Goal: Transaction & Acquisition: Purchase product/service

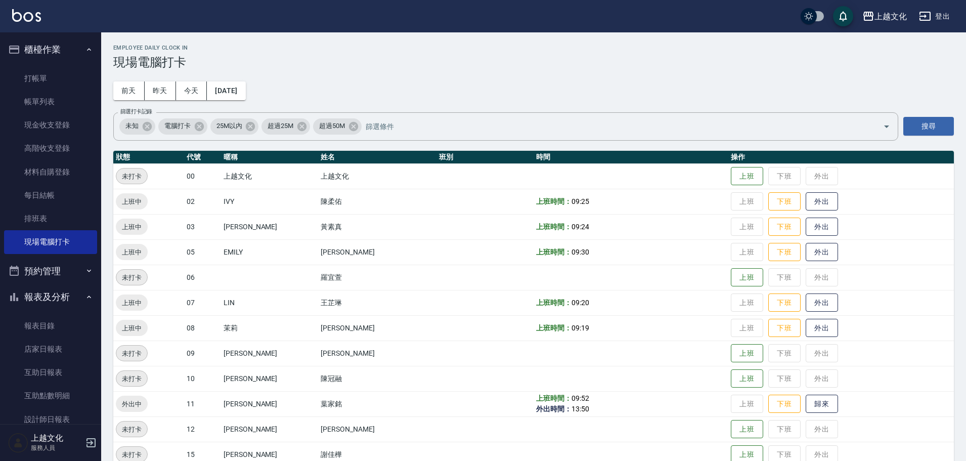
scroll to position [51, 0]
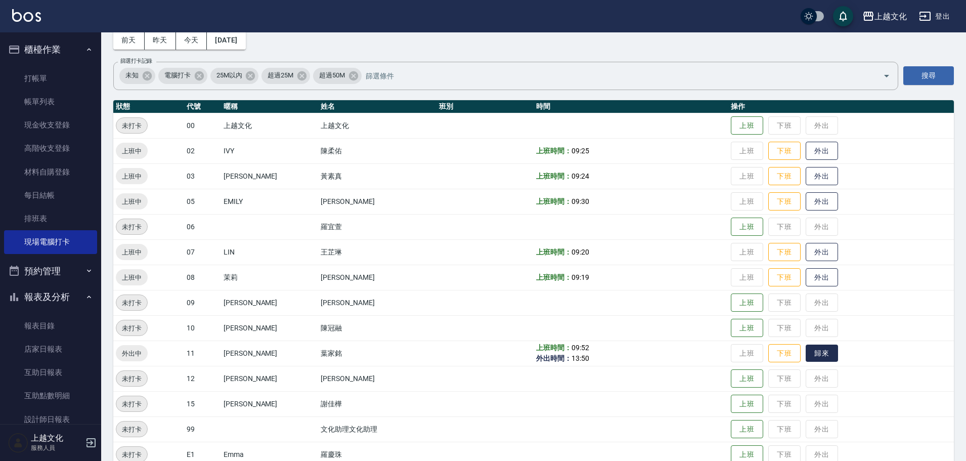
click at [811, 354] on button "歸來" at bounding box center [822, 353] width 32 height 18
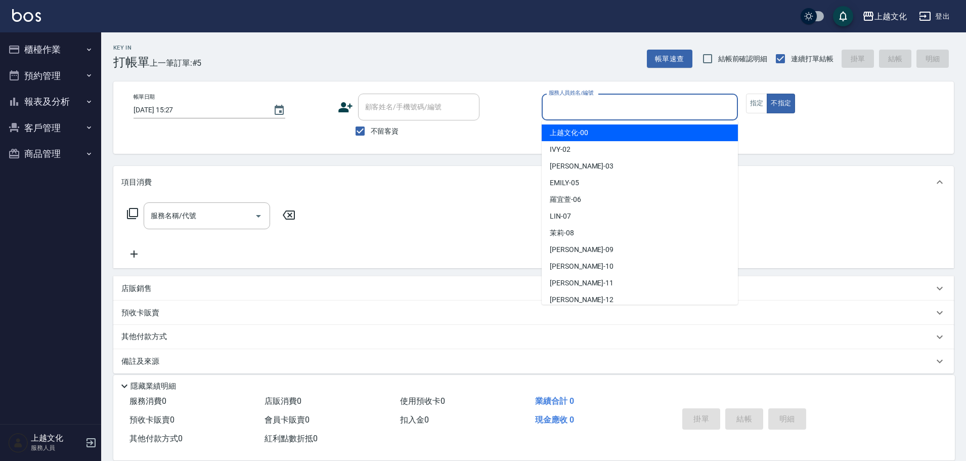
drag, startPoint x: 0, startPoint y: 0, endPoint x: 598, endPoint y: 106, distance: 607.1
click at [598, 106] on input "服務人員姓名/編號" at bounding box center [639, 107] width 187 height 18
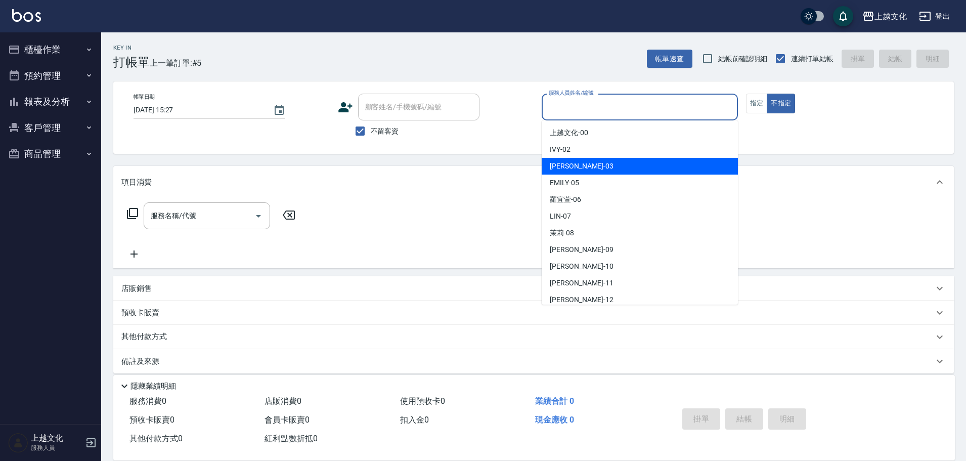
click at [580, 166] on div "[PERSON_NAME] -03" at bounding box center [640, 166] width 196 height 17
type input "[PERSON_NAME]-03"
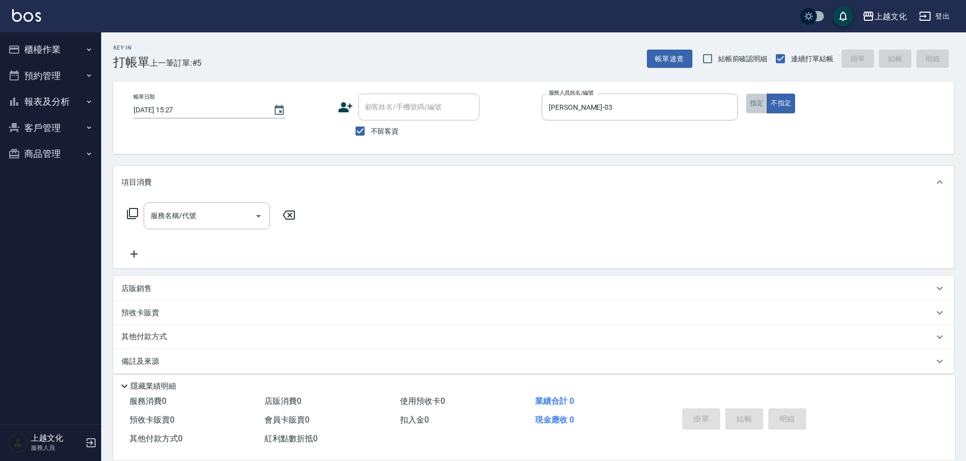
click at [760, 102] on button "指定" at bounding box center [757, 104] width 22 height 20
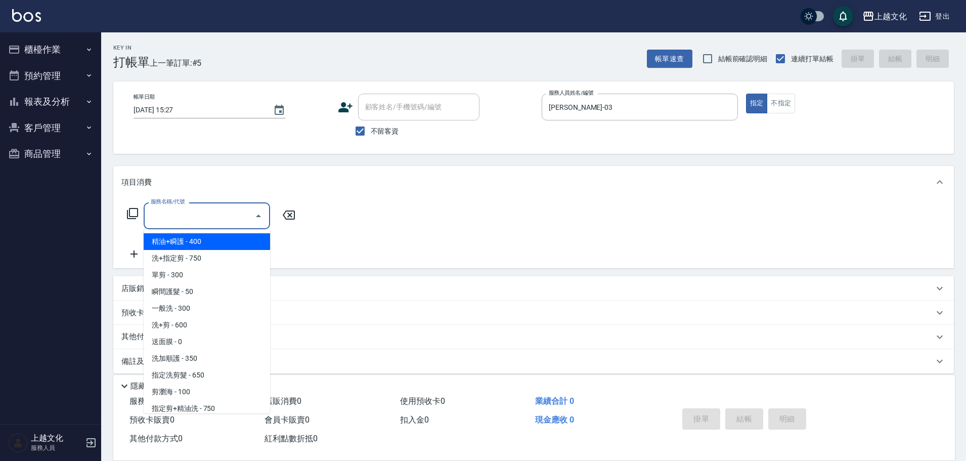
click at [193, 219] on input "服務名稱/代號" at bounding box center [199, 216] width 102 height 18
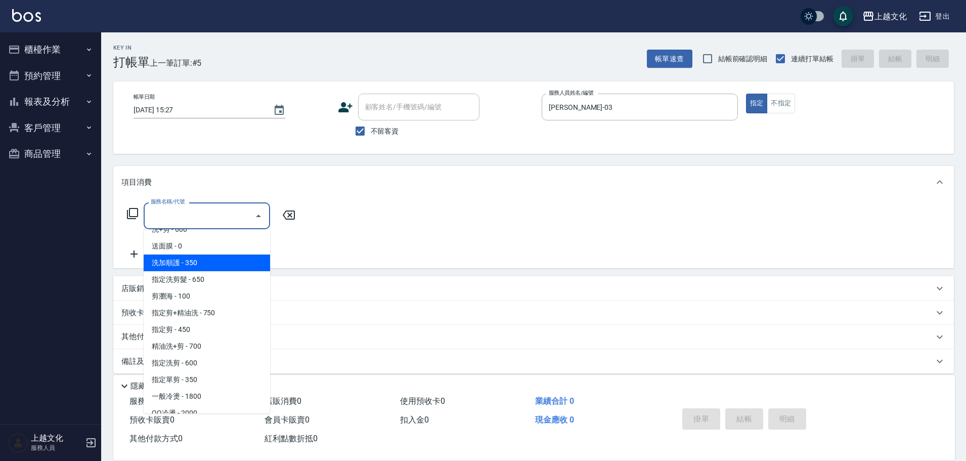
scroll to position [101, 0]
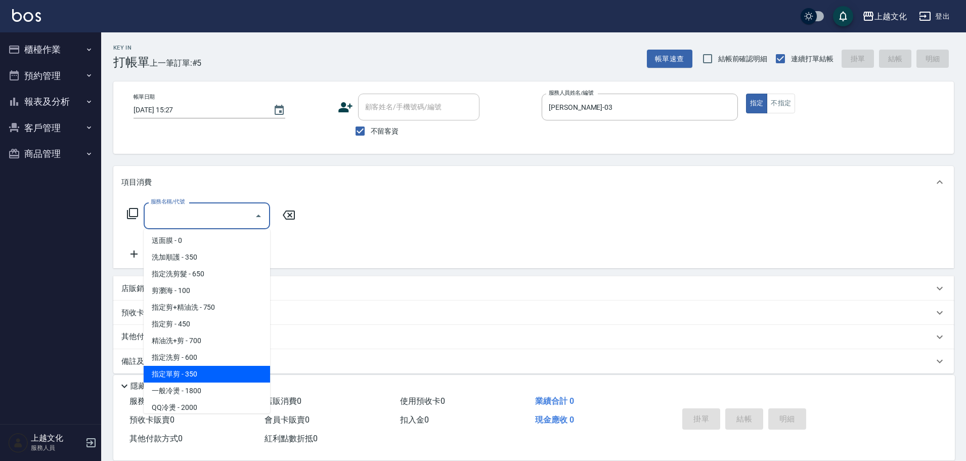
click at [231, 372] on span "指定單剪 - 350" at bounding box center [207, 374] width 126 height 17
type input "指定單剪(209)"
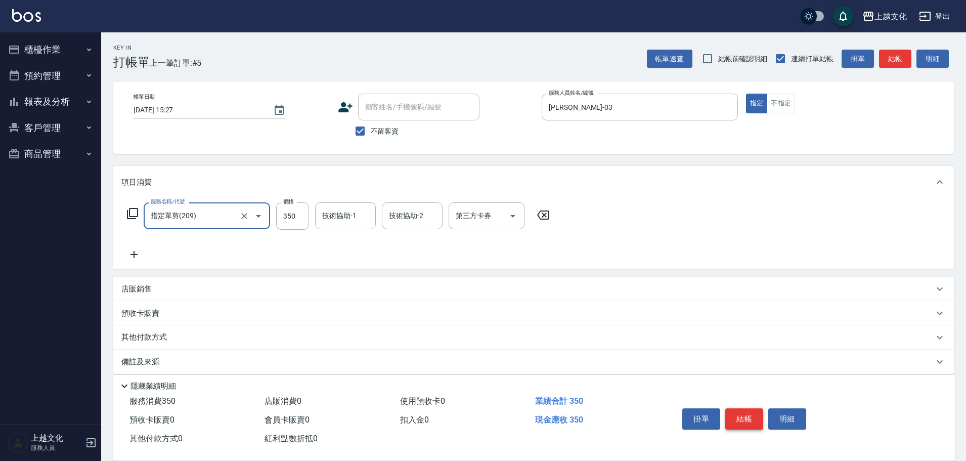
click at [747, 414] on button "結帳" at bounding box center [744, 418] width 38 height 21
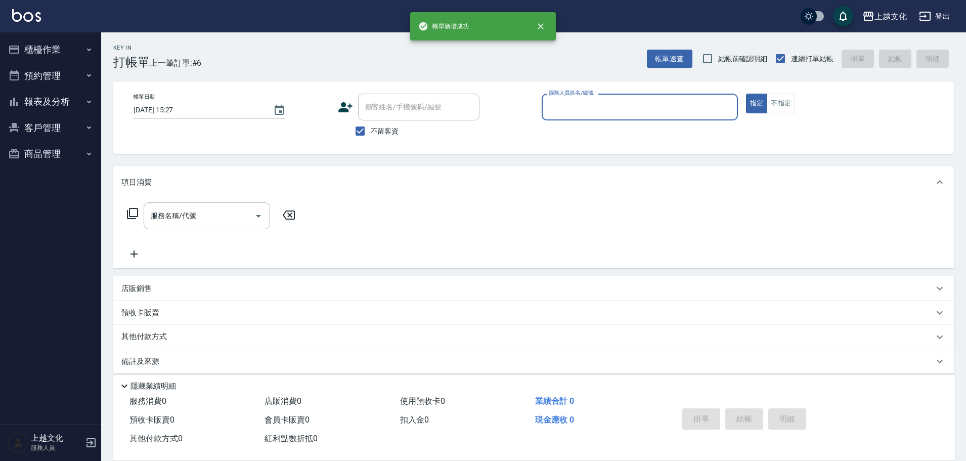
click at [620, 111] on input "服務人員姓名/編號" at bounding box center [639, 107] width 187 height 18
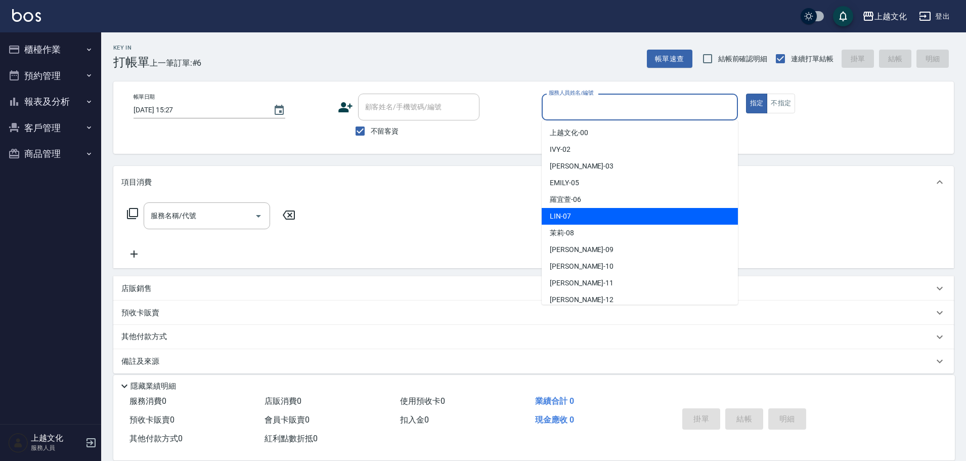
click at [593, 211] on div "LIN -07" at bounding box center [640, 216] width 196 height 17
type input "LIN-07"
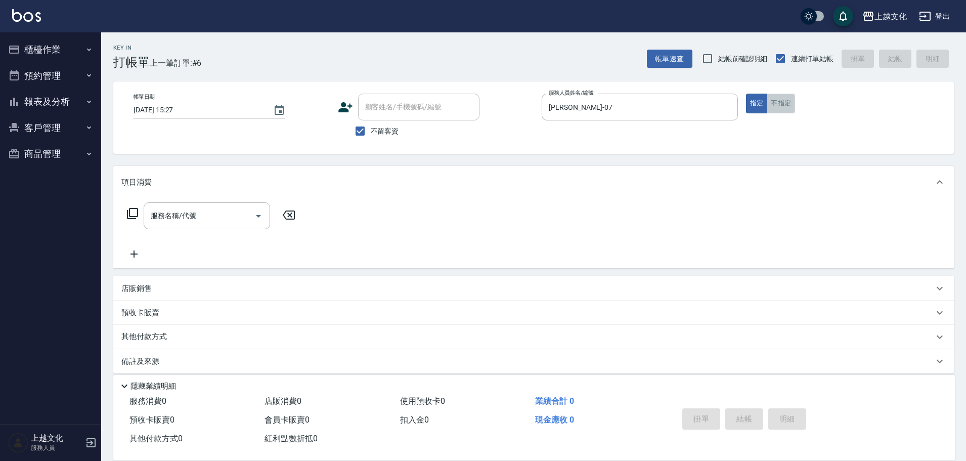
click at [780, 108] on button "不指定" at bounding box center [781, 104] width 28 height 20
click at [134, 213] on icon at bounding box center [132, 213] width 12 height 12
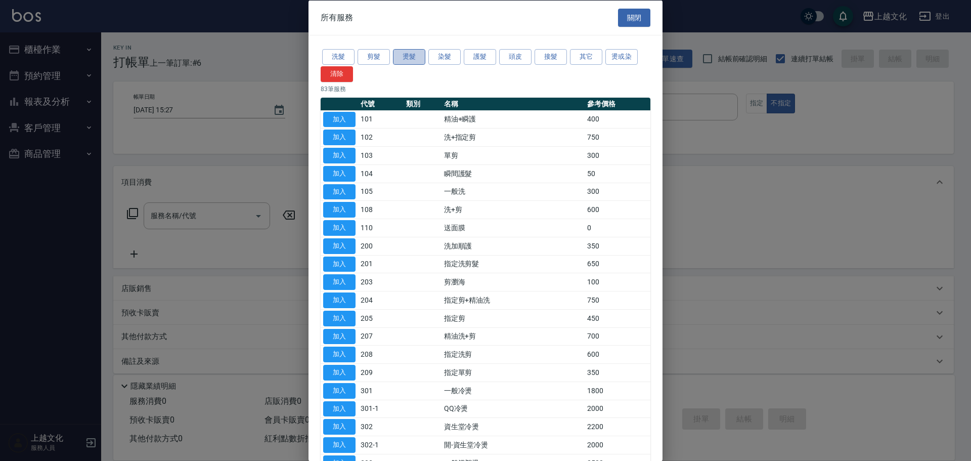
click at [409, 60] on button "燙髮" at bounding box center [409, 57] width 32 height 16
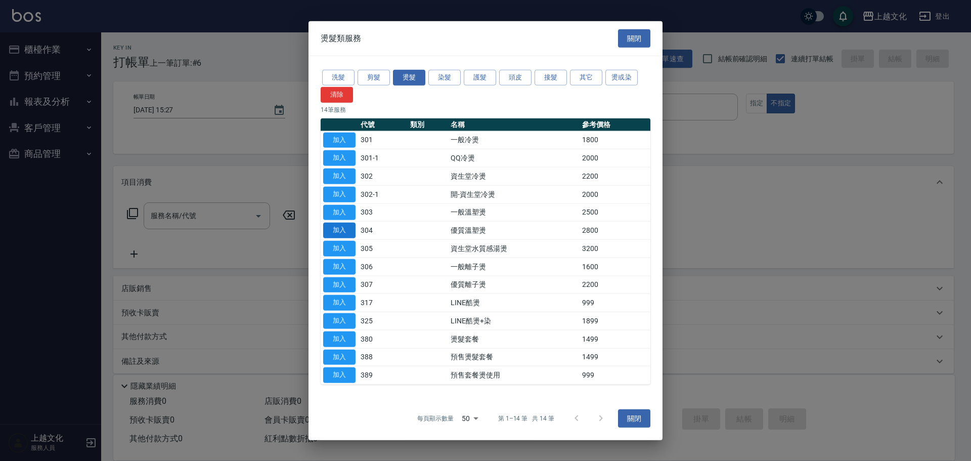
click at [341, 232] on button "加入" at bounding box center [339, 231] width 32 height 16
type input "優質溫塑燙(304)"
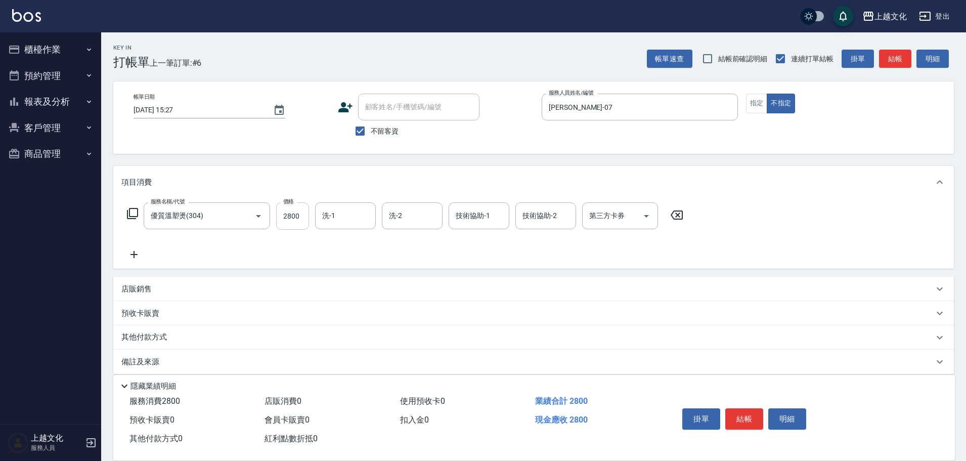
click at [300, 223] on input "2800" at bounding box center [292, 215] width 33 height 27
type input "3599"
click at [731, 415] on button "結帳" at bounding box center [744, 418] width 38 height 21
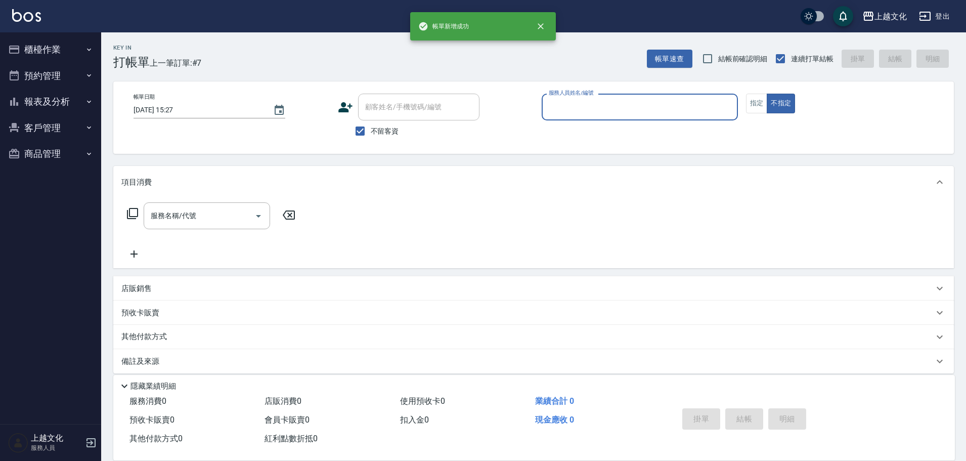
click at [566, 99] on input "服務人員姓名/編號" at bounding box center [639, 107] width 187 height 18
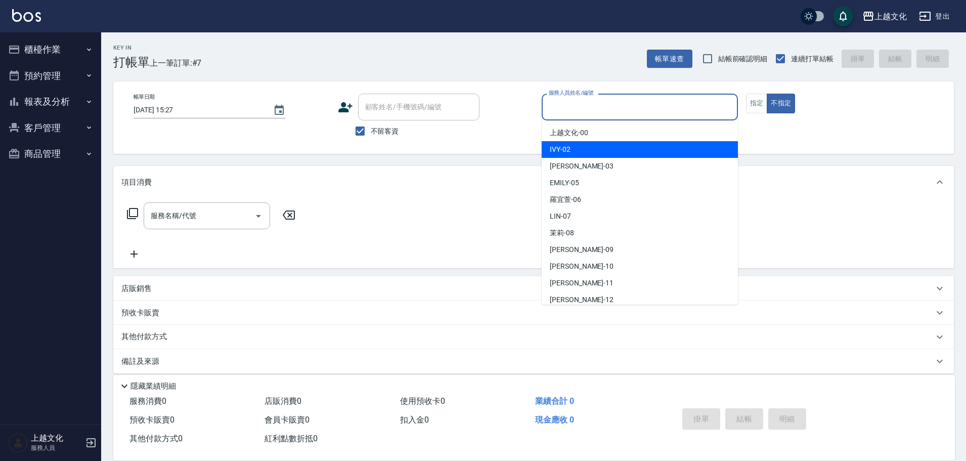
click at [569, 144] on span "IVY -02" at bounding box center [560, 149] width 21 height 11
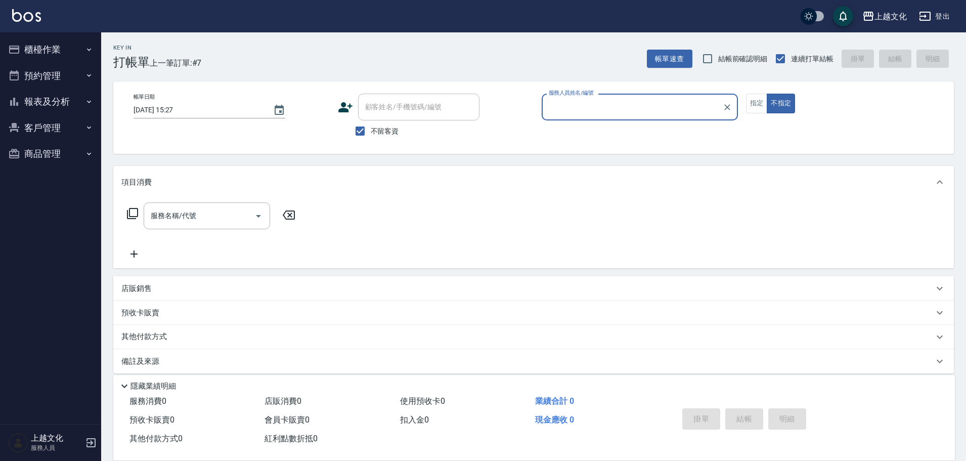
type input "IVY-02"
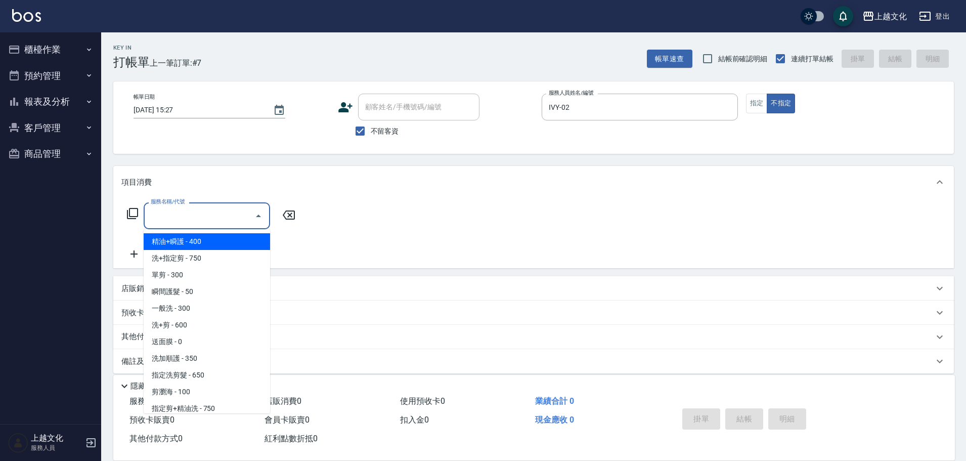
click at [174, 219] on input "服務名稱/代號" at bounding box center [199, 216] width 102 height 18
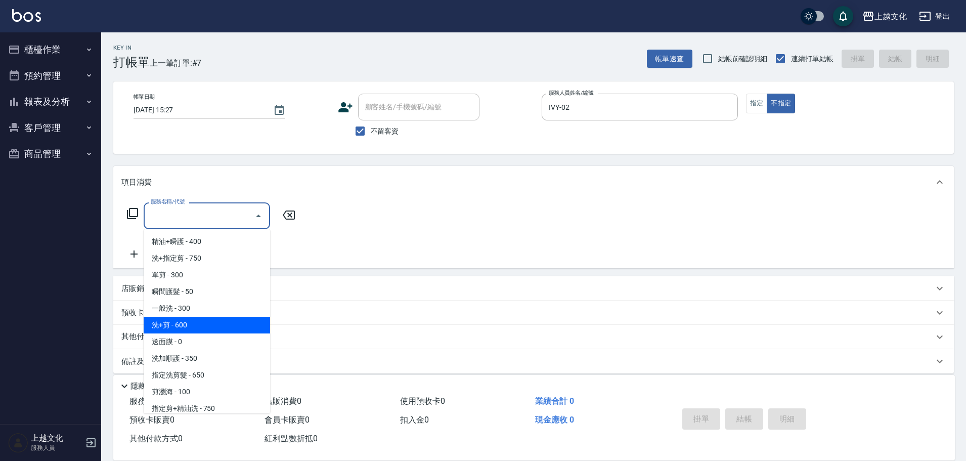
drag, startPoint x: 192, startPoint y: 322, endPoint x: 206, endPoint y: 314, distance: 16.3
click at [192, 321] on span "洗+剪 - 600" at bounding box center [207, 325] width 126 height 17
type input "洗+剪(108)"
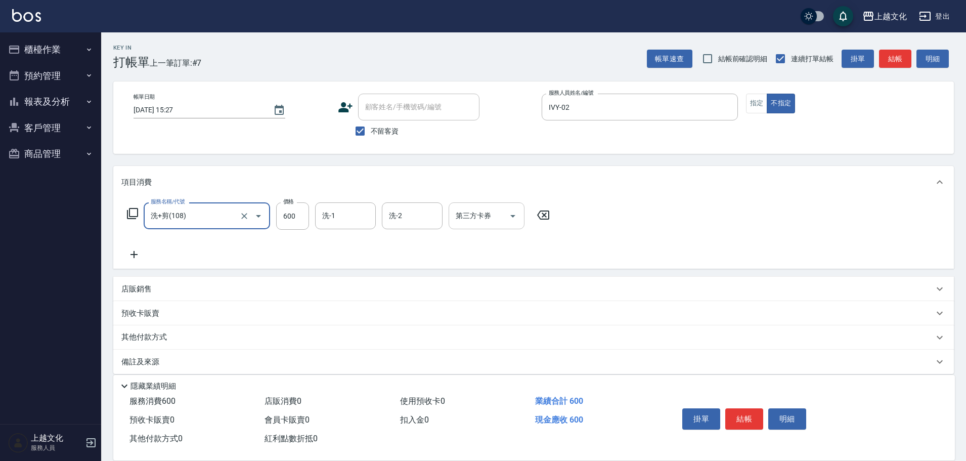
click at [329, 217] on input "洗-1" at bounding box center [346, 216] width 52 height 18
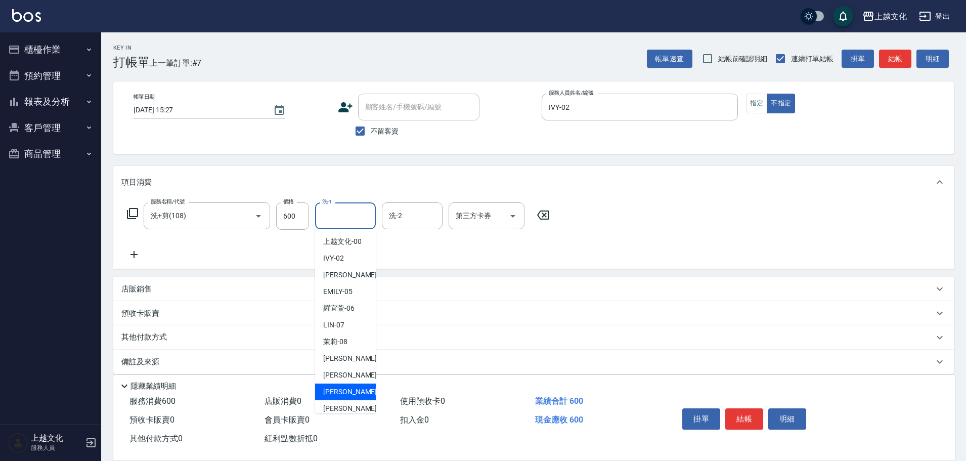
click at [344, 393] on span "Martin -11" at bounding box center [355, 391] width 64 height 11
type input "Martin-11"
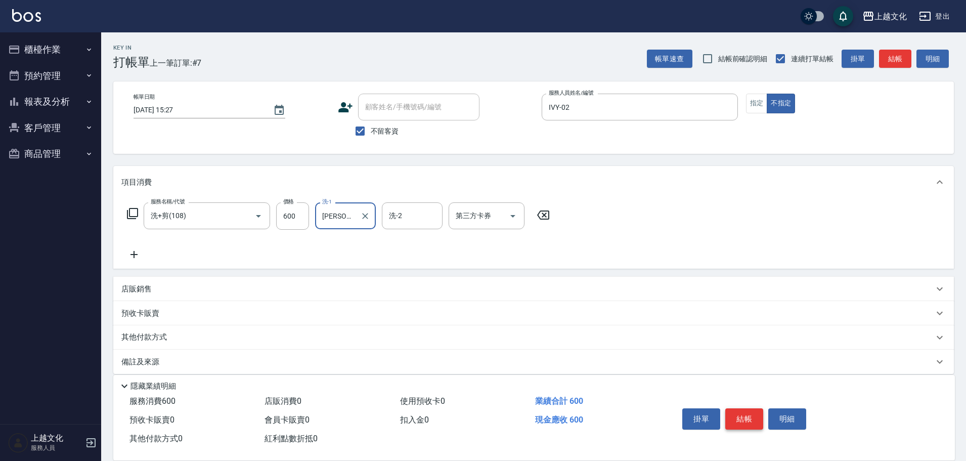
click at [748, 413] on button "結帳" at bounding box center [744, 418] width 38 height 21
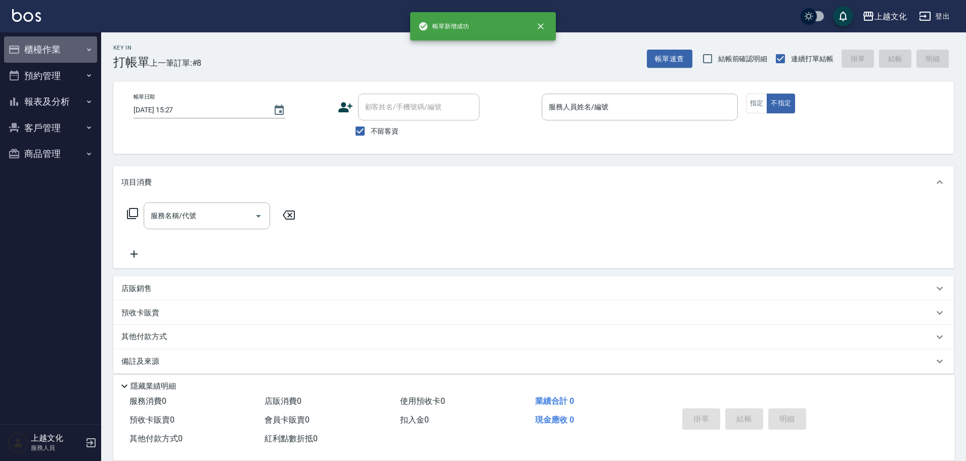
click at [48, 48] on button "櫃檯作業" at bounding box center [50, 49] width 93 height 26
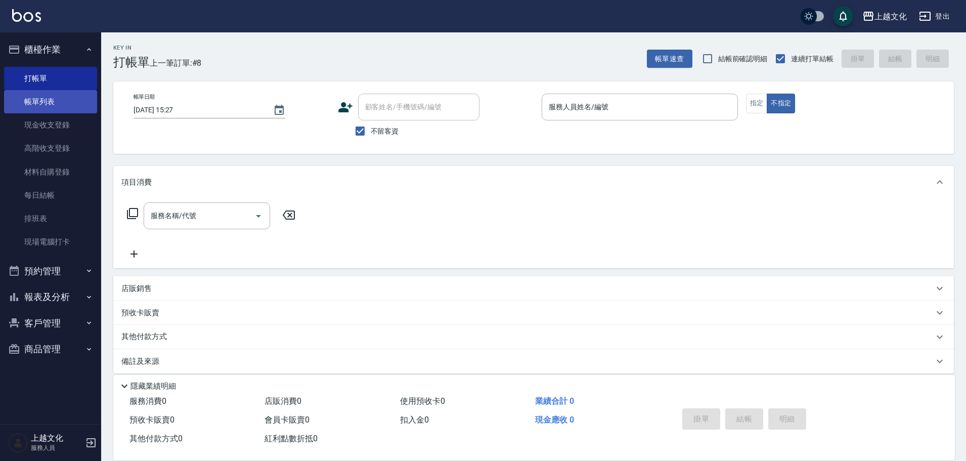
click at [53, 101] on link "帳單列表" at bounding box center [50, 101] width 93 height 23
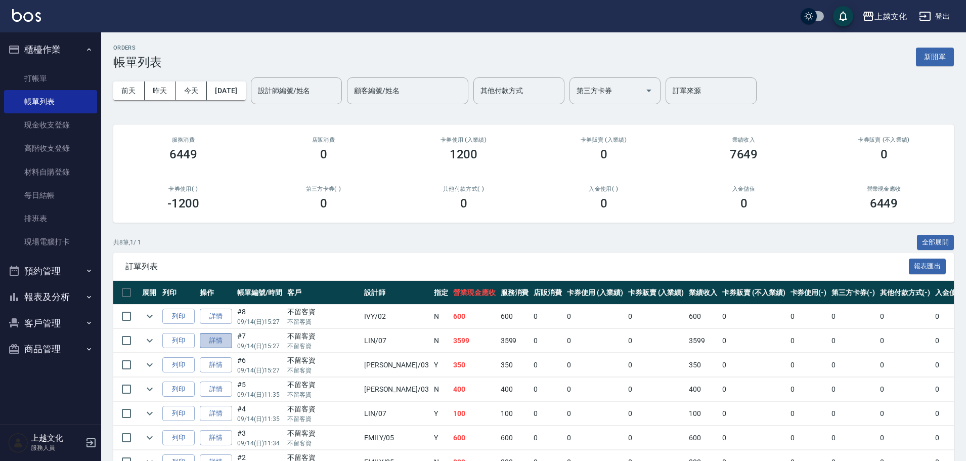
click at [223, 344] on link "詳情" at bounding box center [216, 341] width 32 height 16
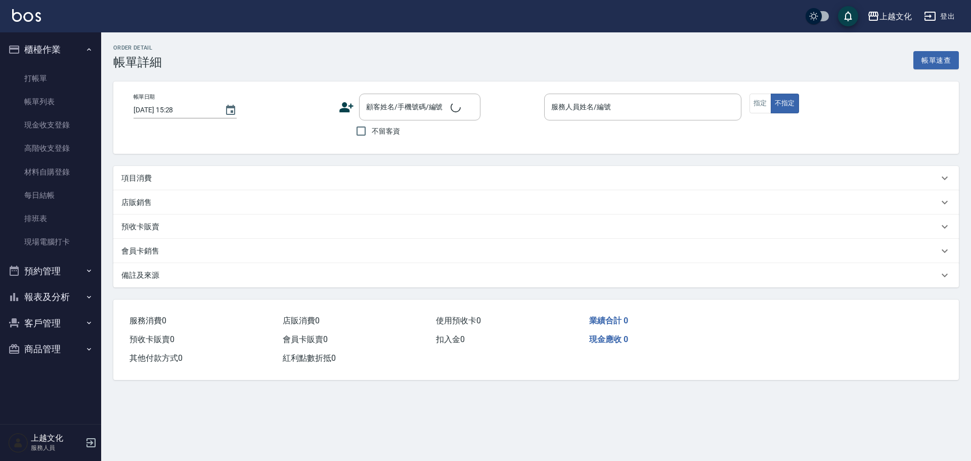
type input "2025/09/14 15:27"
checkbox input "true"
type input "LIN-07"
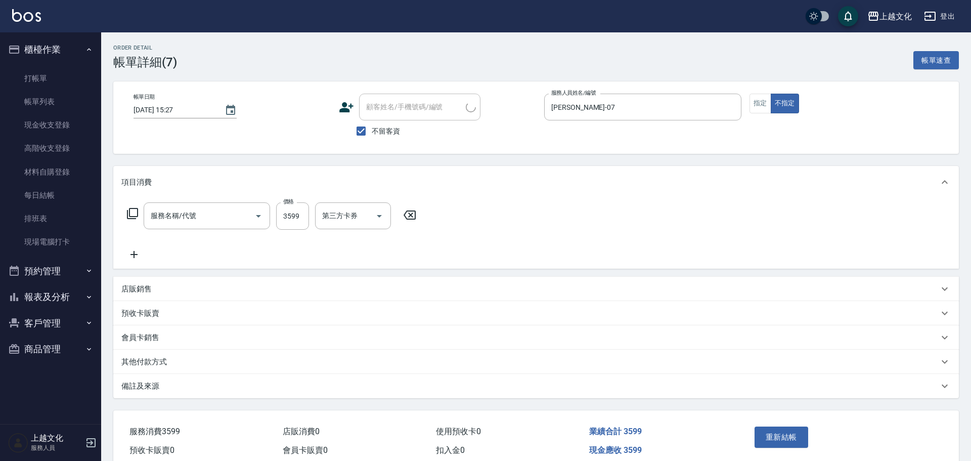
type input "優質溫塑燙(304)"
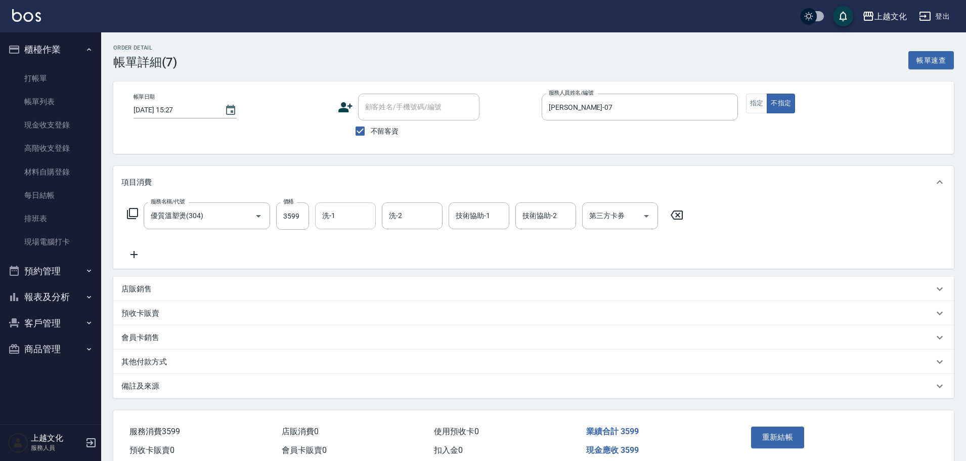
click at [327, 219] on input "洗-1" at bounding box center [346, 216] width 52 height 18
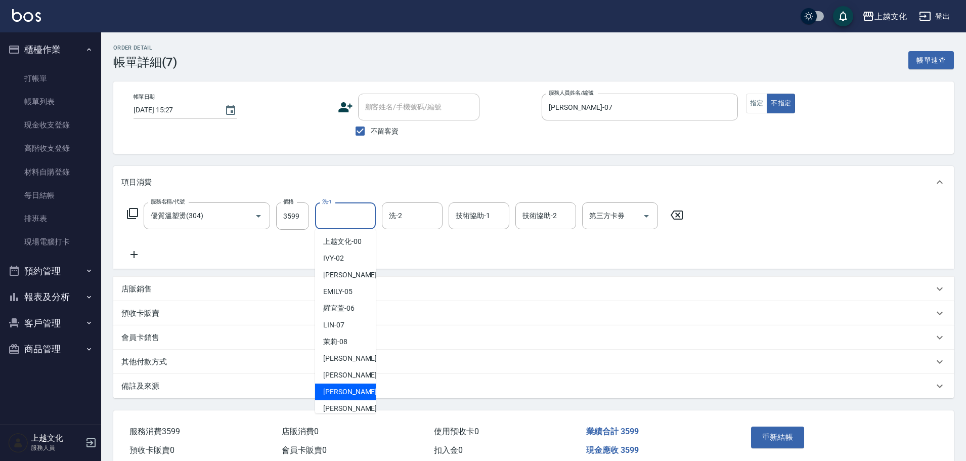
click at [351, 386] on span "Martin -11" at bounding box center [355, 391] width 64 height 11
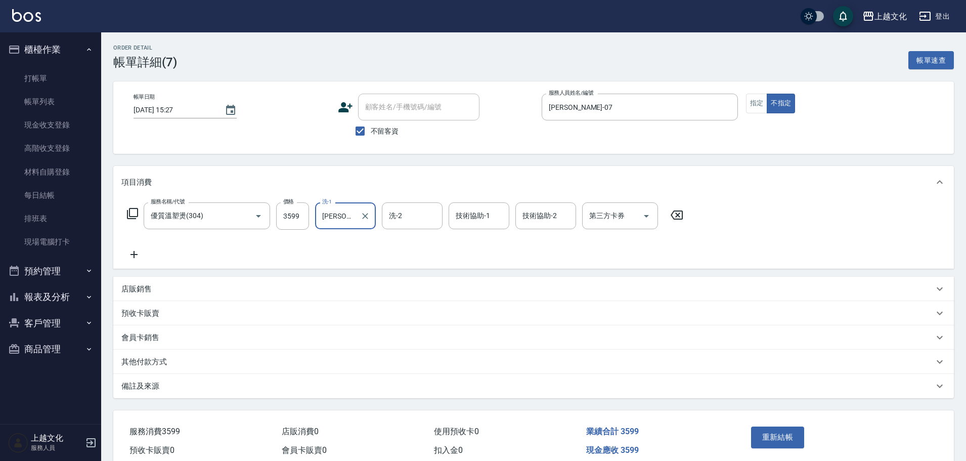
click at [356, 218] on div "Martin-11 洗-1" at bounding box center [345, 215] width 61 height 27
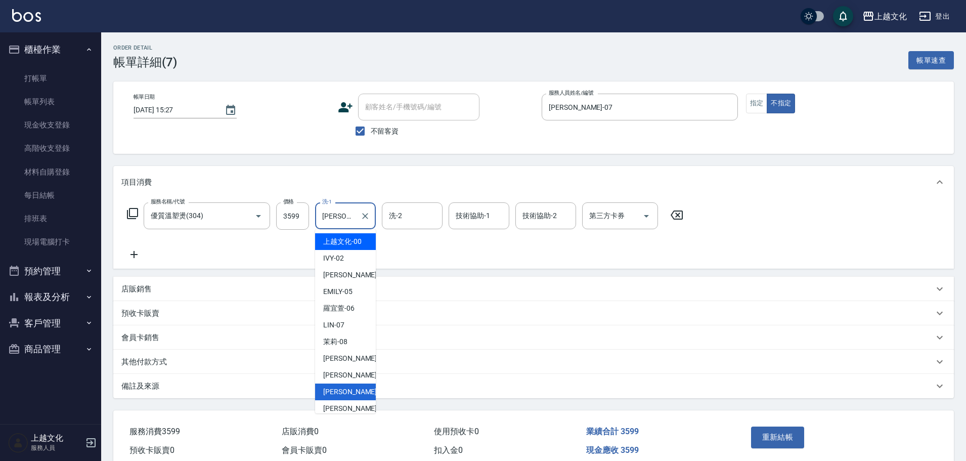
click at [355, 240] on span "上越文化 -00" at bounding box center [342, 241] width 38 height 11
type input "上越文化-00"
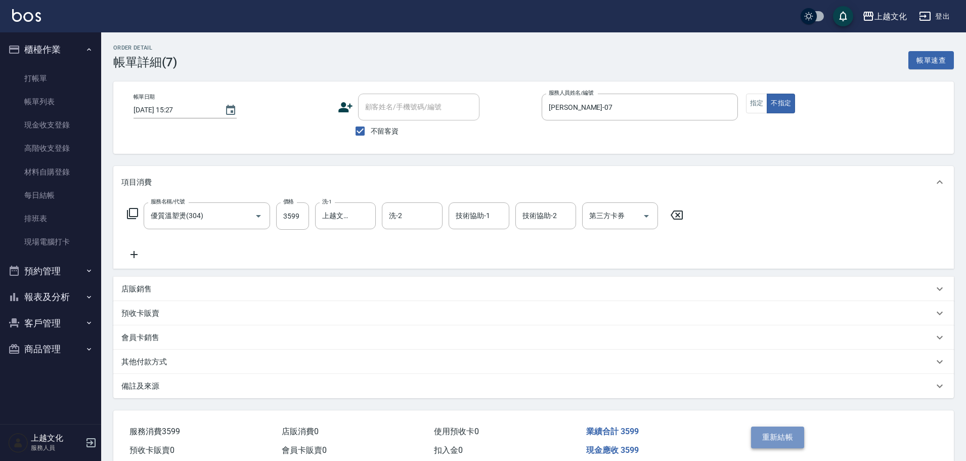
click at [778, 438] on button "重新結帳" at bounding box center [778, 436] width 54 height 21
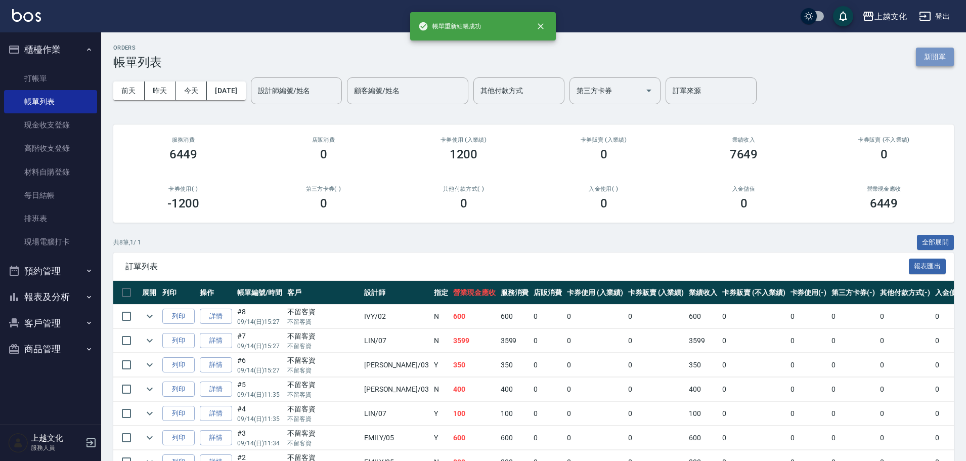
click at [919, 56] on button "新開單" at bounding box center [935, 57] width 38 height 19
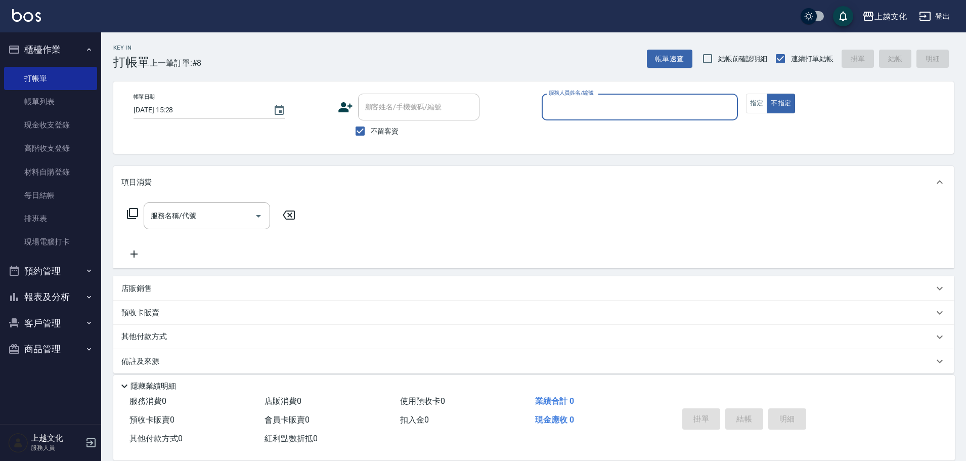
click at [576, 103] on input "服務人員姓名/編號" at bounding box center [639, 107] width 187 height 18
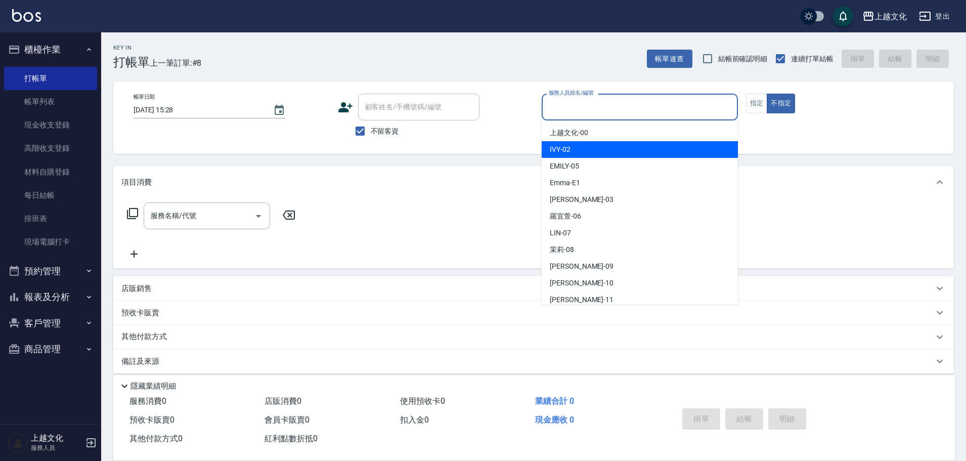
click at [576, 149] on div "IVY -02" at bounding box center [640, 149] width 196 height 17
type input "IVY-02"
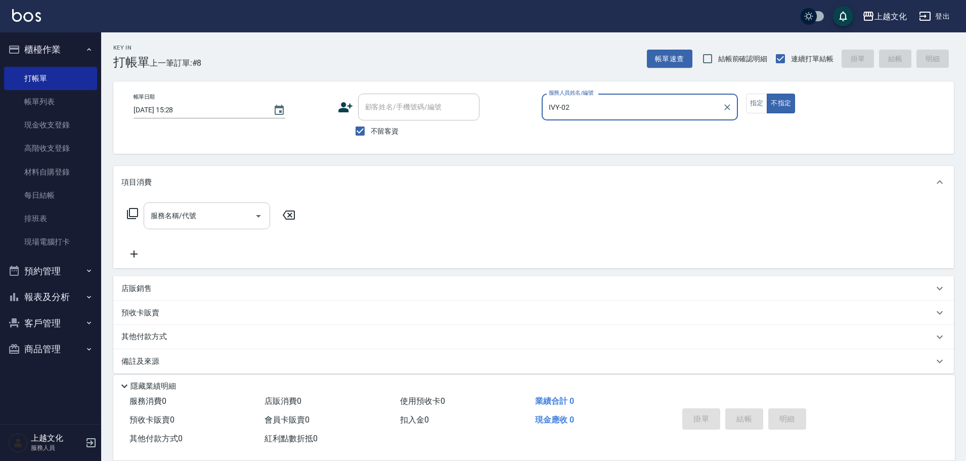
click at [205, 213] on input "服務名稱/代號" at bounding box center [199, 216] width 102 height 18
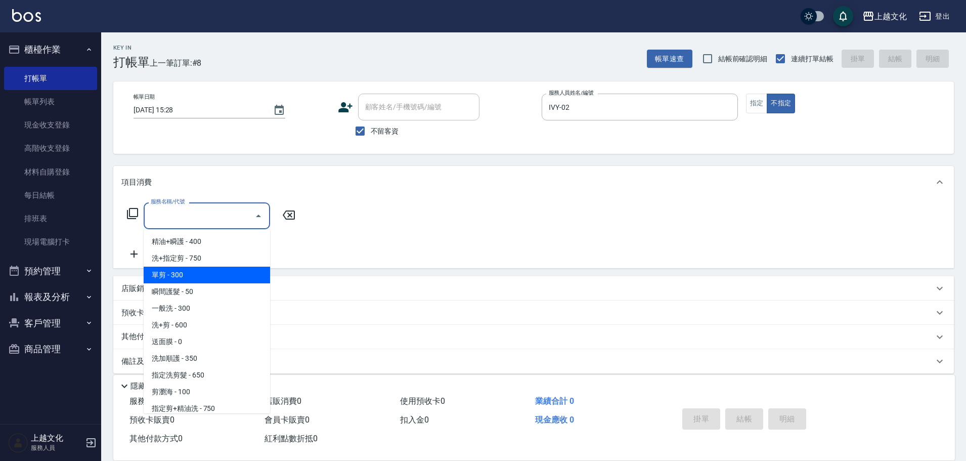
click at [179, 276] on span "單剪 - 300" at bounding box center [207, 275] width 126 height 17
type input "單剪(103)"
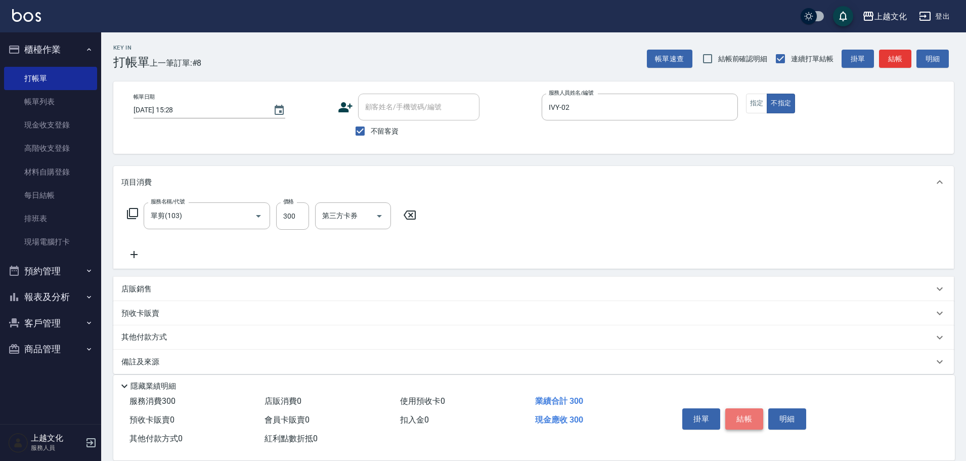
click at [747, 412] on button "結帳" at bounding box center [744, 418] width 38 height 21
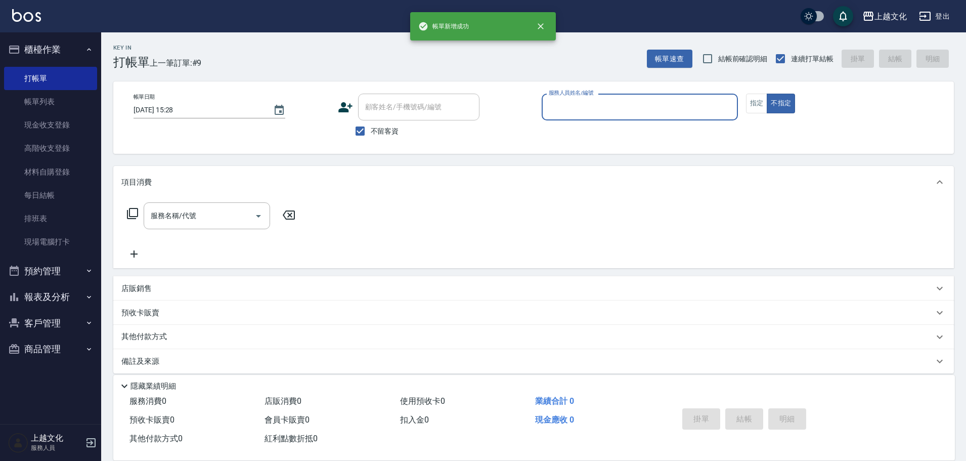
click at [651, 107] on input "服務人員姓名/編號" at bounding box center [639, 107] width 187 height 18
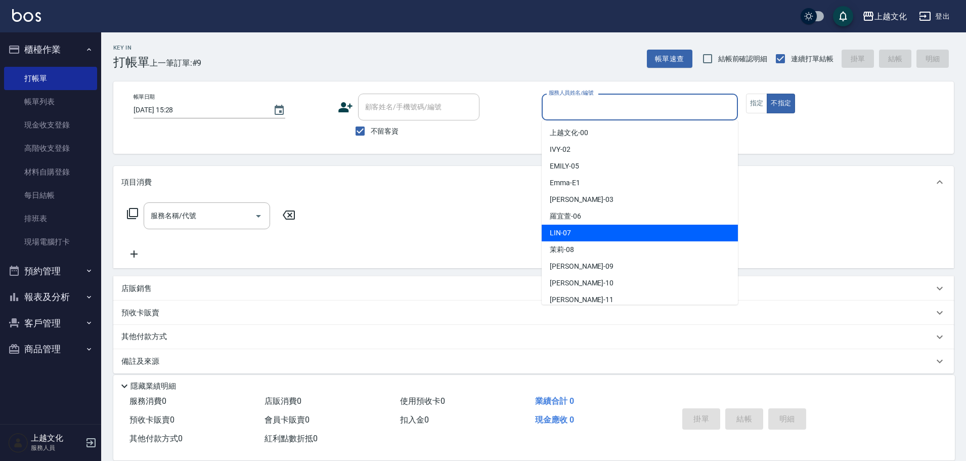
click at [607, 231] on div "LIN -07" at bounding box center [640, 233] width 196 height 17
type input "LIN-07"
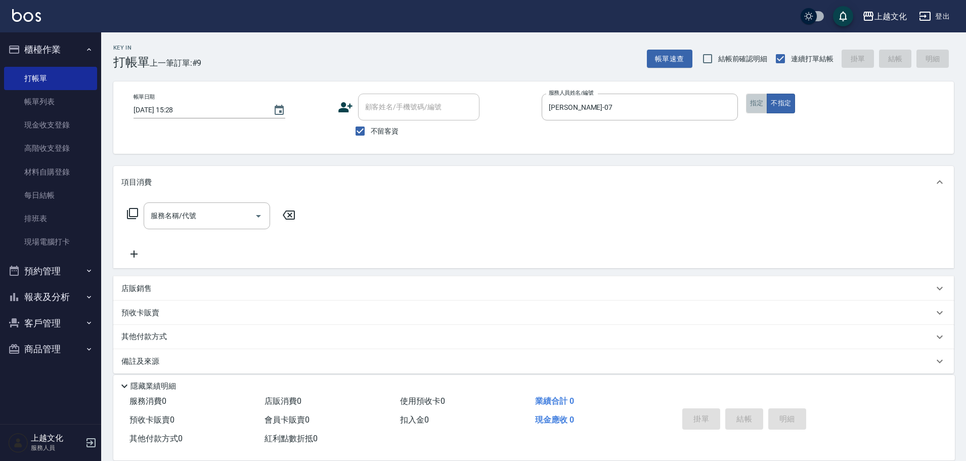
click at [756, 99] on button "指定" at bounding box center [757, 104] width 22 height 20
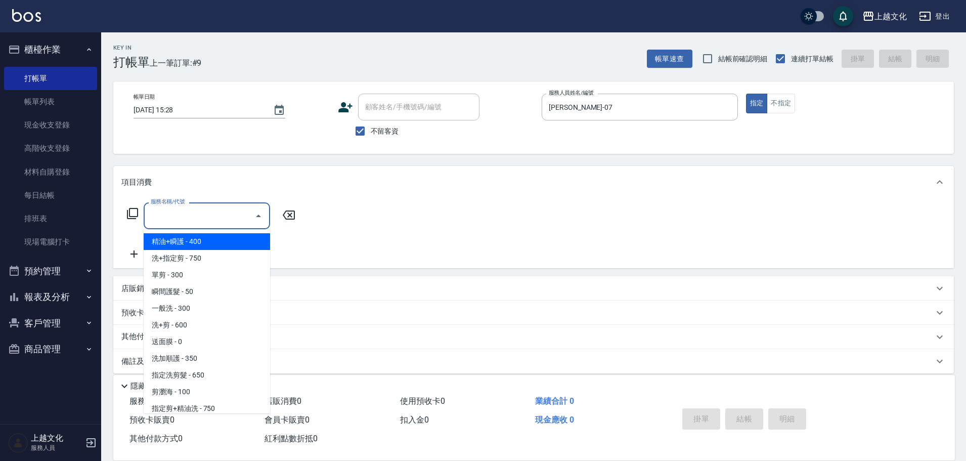
click at [180, 221] on input "服務名稱/代號" at bounding box center [199, 216] width 102 height 18
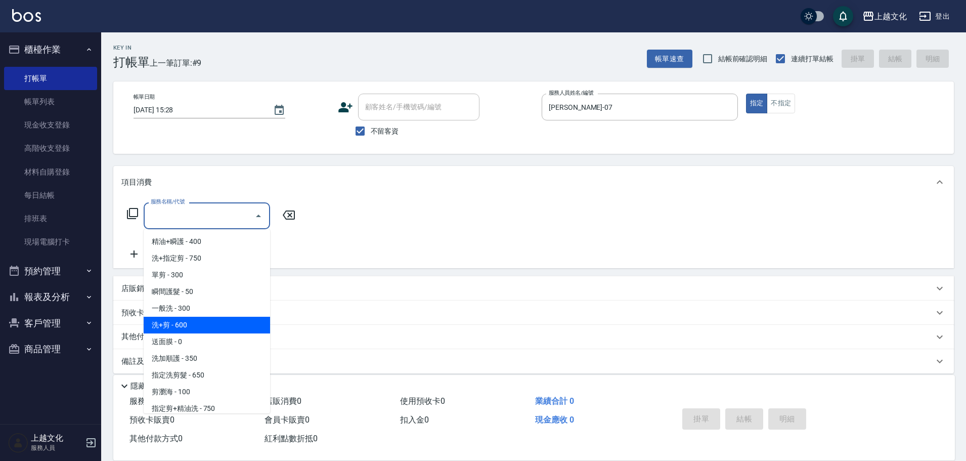
click at [193, 327] on span "洗+剪 - 600" at bounding box center [207, 325] width 126 height 17
type input "洗+剪(108)"
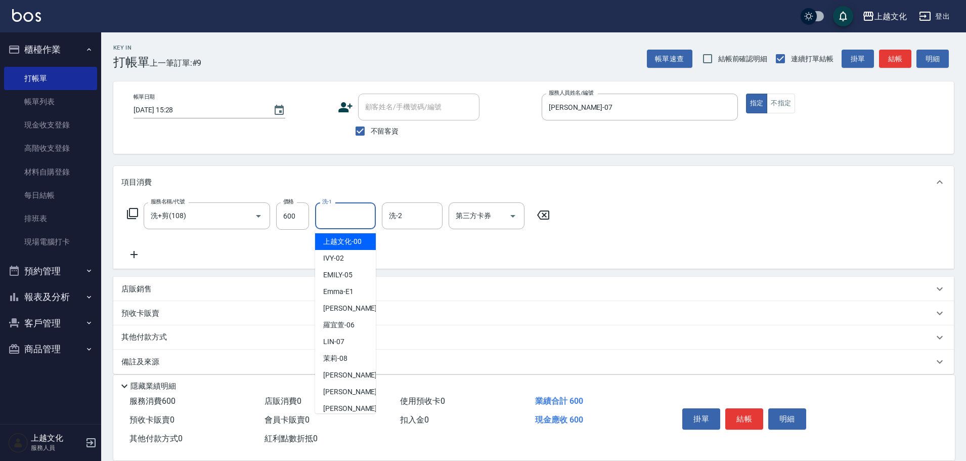
click at [337, 215] on input "洗-1" at bounding box center [346, 216] width 52 height 18
click at [354, 243] on span "上越文化 -00" at bounding box center [342, 241] width 38 height 11
type input "上越文化-00"
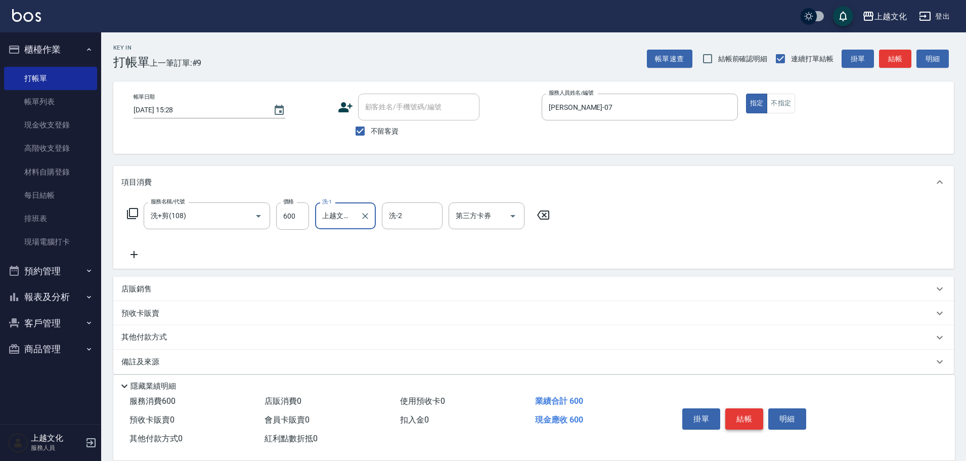
click at [743, 414] on button "結帳" at bounding box center [744, 418] width 38 height 21
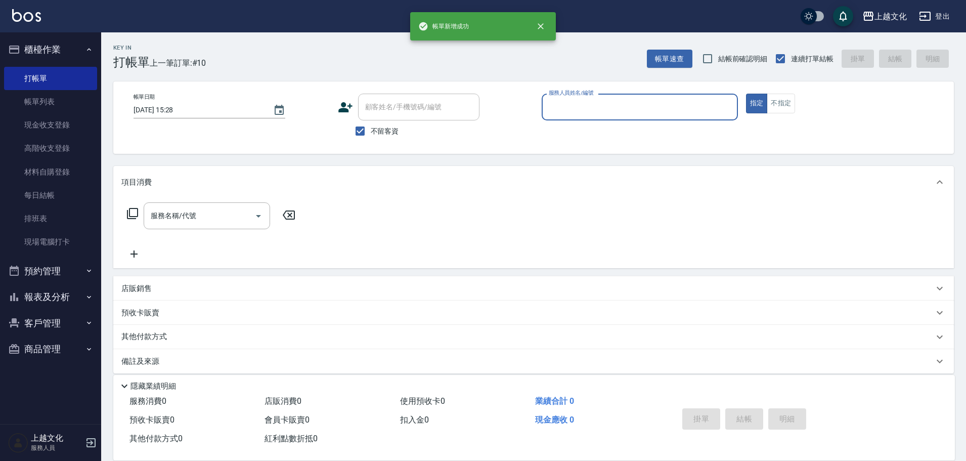
click at [618, 110] on input "服務人員姓名/編號" at bounding box center [639, 107] width 187 height 18
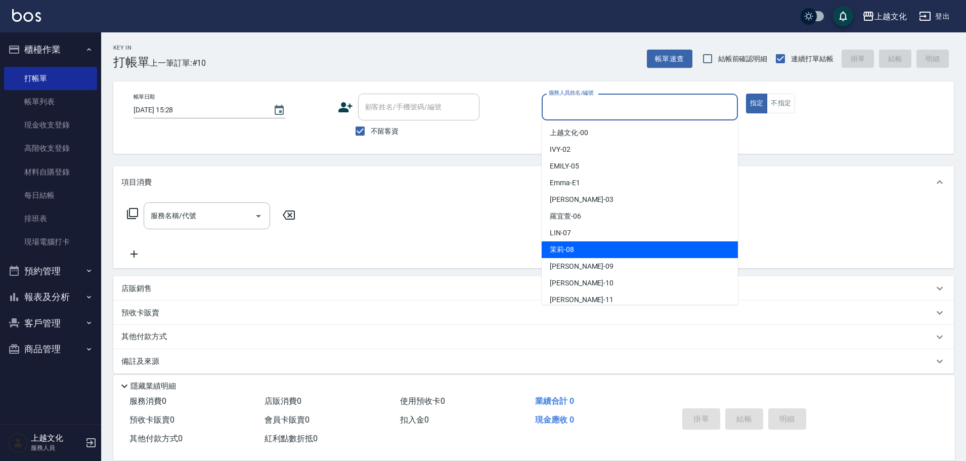
click at [577, 247] on div "茉莉 -08" at bounding box center [640, 249] width 196 height 17
type input "茉莉-08"
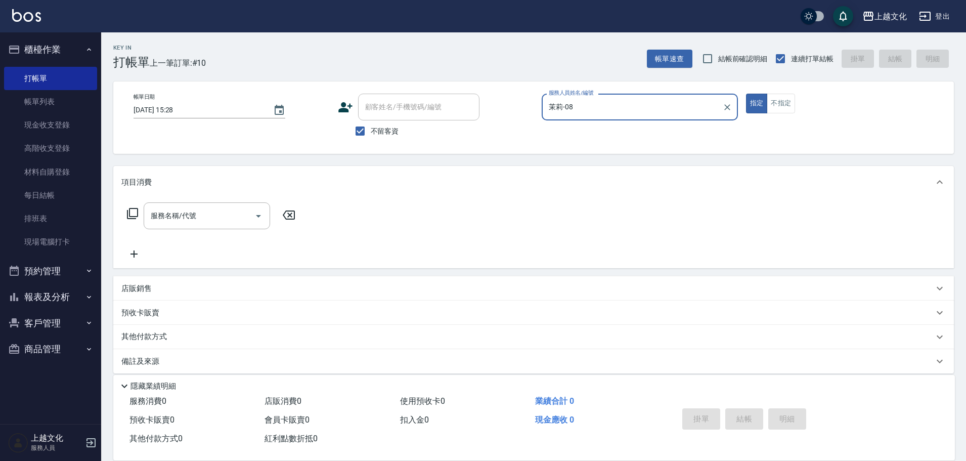
click at [134, 209] on icon at bounding box center [132, 213] width 11 height 11
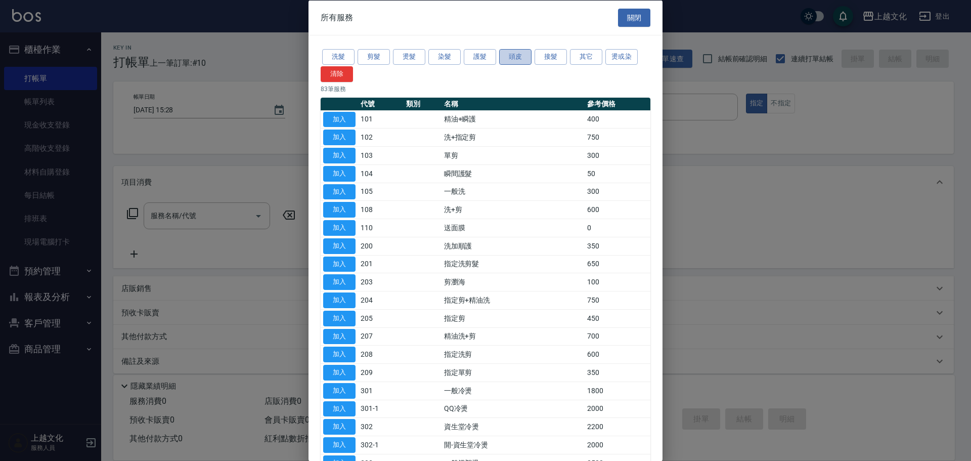
drag, startPoint x: 518, startPoint y: 54, endPoint x: 464, endPoint y: 62, distance: 54.6
click at [517, 55] on button "頭皮" at bounding box center [515, 57] width 32 height 16
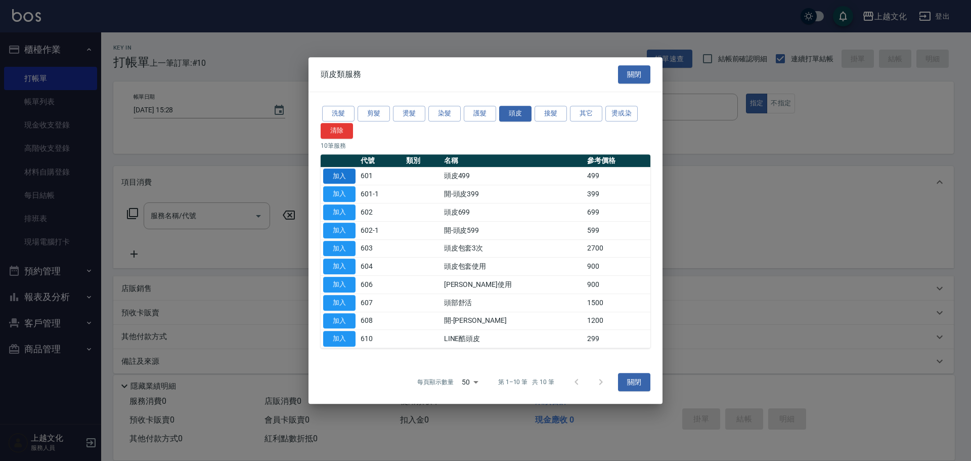
click at [332, 177] on button "加入" at bounding box center [339, 176] width 32 height 16
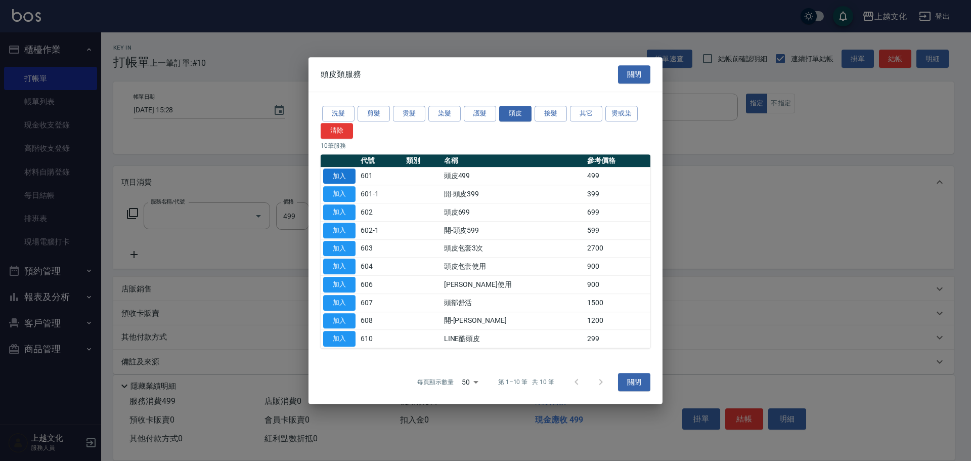
type input "頭皮499(601)"
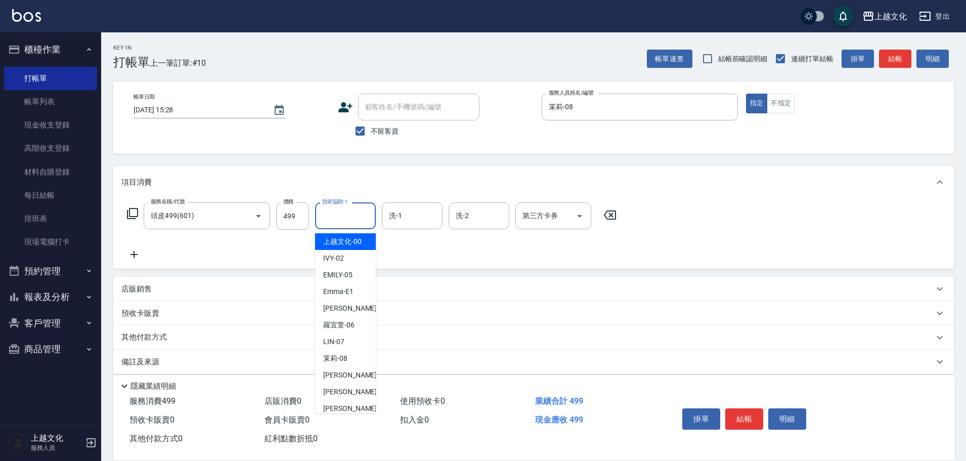
click at [360, 221] on input "技術協助-1" at bounding box center [346, 216] width 52 height 18
click at [359, 222] on input "技術協助-1" at bounding box center [346, 216] width 52 height 18
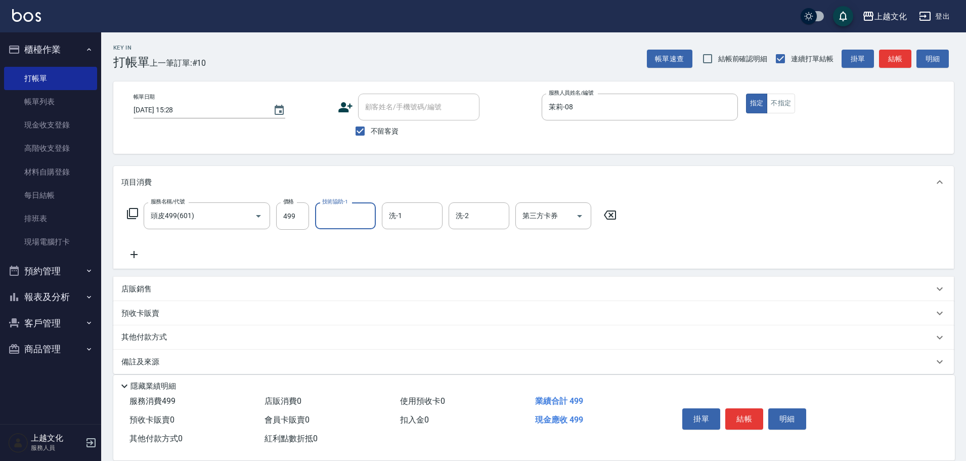
click at [367, 216] on input "技術協助-1" at bounding box center [346, 216] width 52 height 18
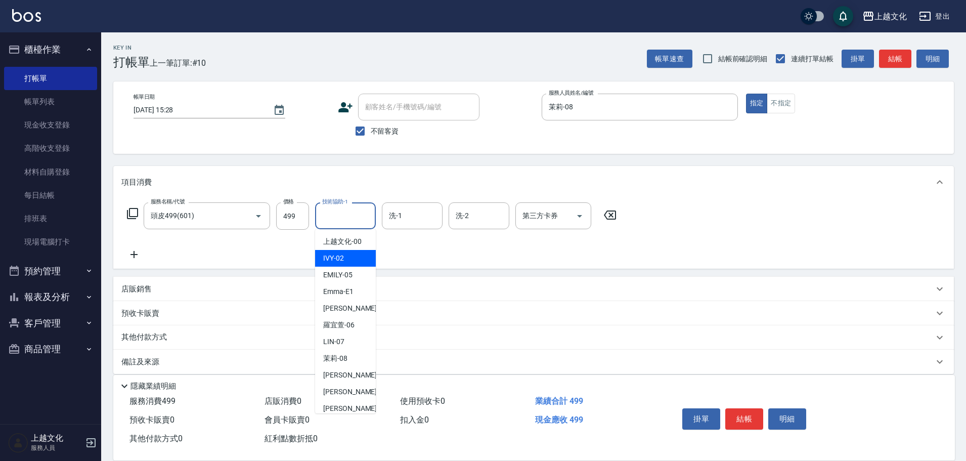
drag, startPoint x: 335, startPoint y: 259, endPoint x: 350, endPoint y: 252, distance: 17.0
click at [335, 259] on span "IVY -02" at bounding box center [333, 258] width 21 height 11
type input "IVY-02"
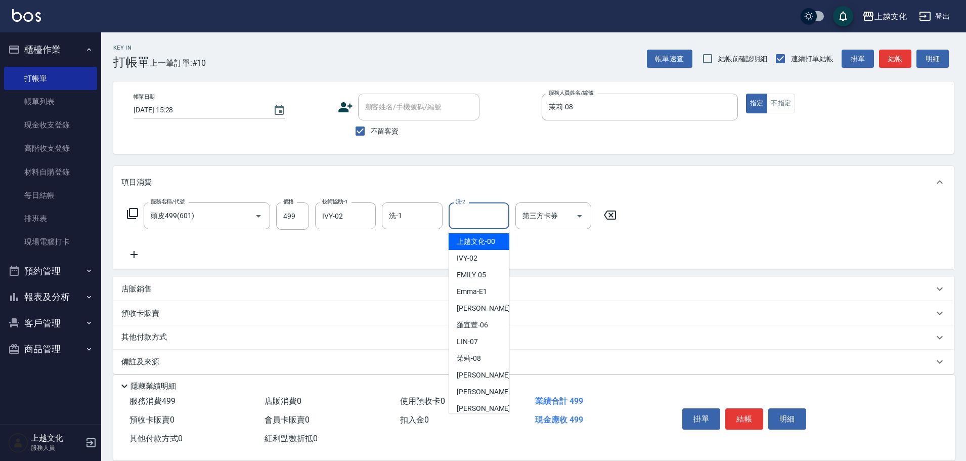
click at [470, 218] on input "洗-2" at bounding box center [479, 216] width 52 height 18
click at [469, 404] on span "Martin -11" at bounding box center [489, 408] width 64 height 11
type input "Martin-11"
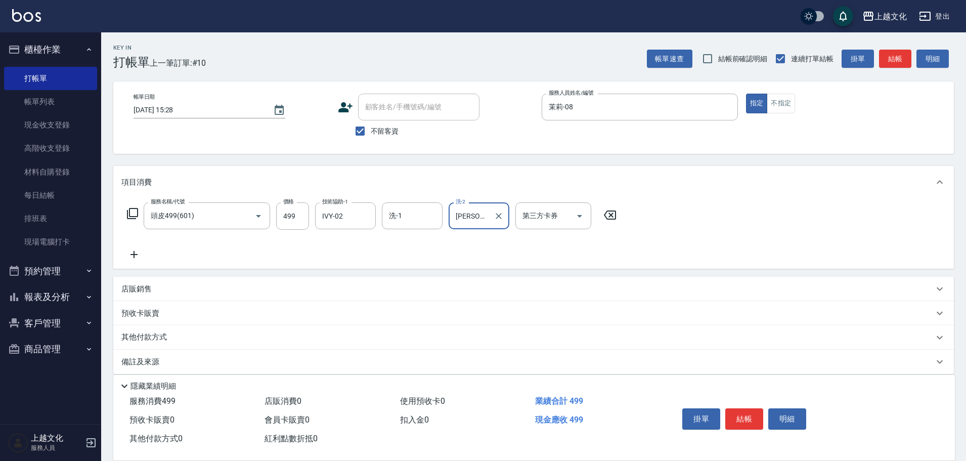
click at [139, 250] on icon at bounding box center [133, 254] width 25 height 12
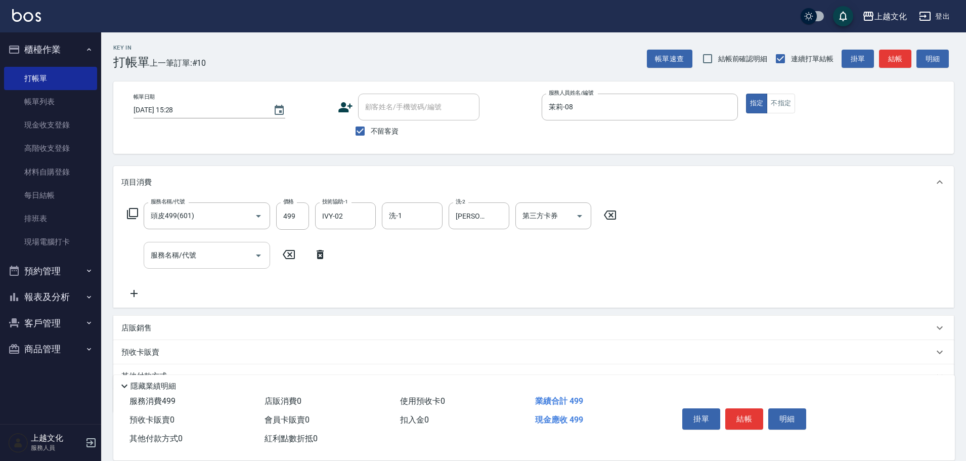
click at [180, 256] on input "服務名稱/代號" at bounding box center [199, 255] width 102 height 18
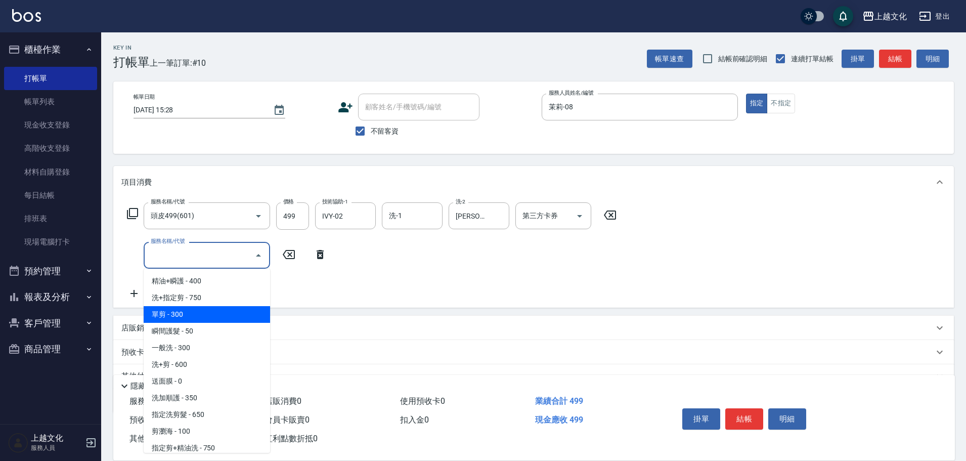
scroll to position [51, 0]
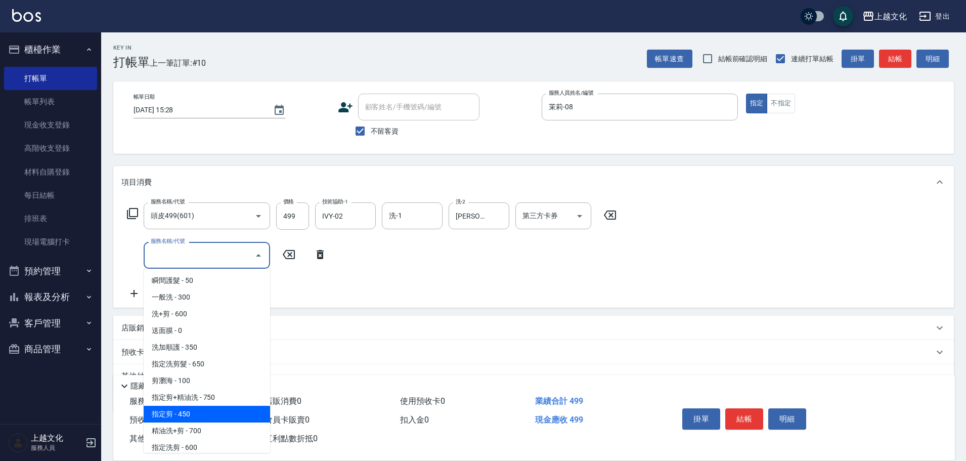
drag, startPoint x: 208, startPoint y: 411, endPoint x: 481, endPoint y: 444, distance: 275.6
click at [210, 411] on span "指定剪 - 450" at bounding box center [207, 414] width 126 height 17
type input "指定剪(205)"
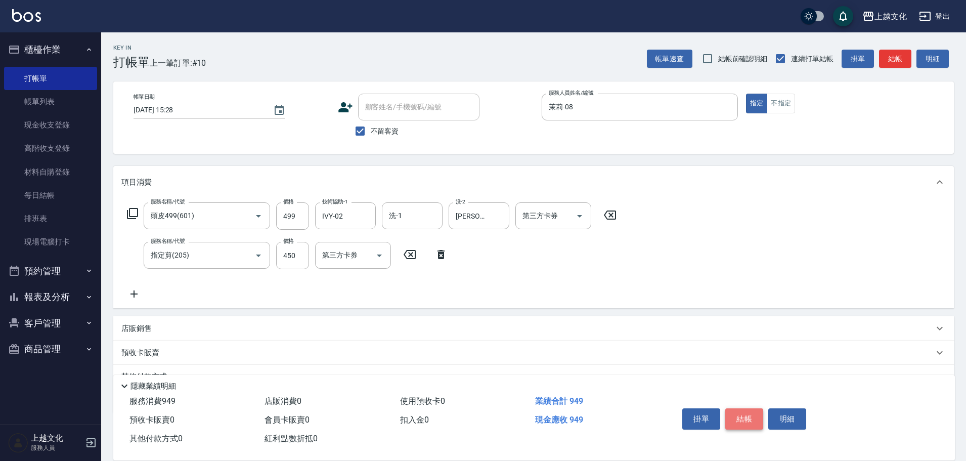
click at [732, 409] on button "結帳" at bounding box center [744, 418] width 38 height 21
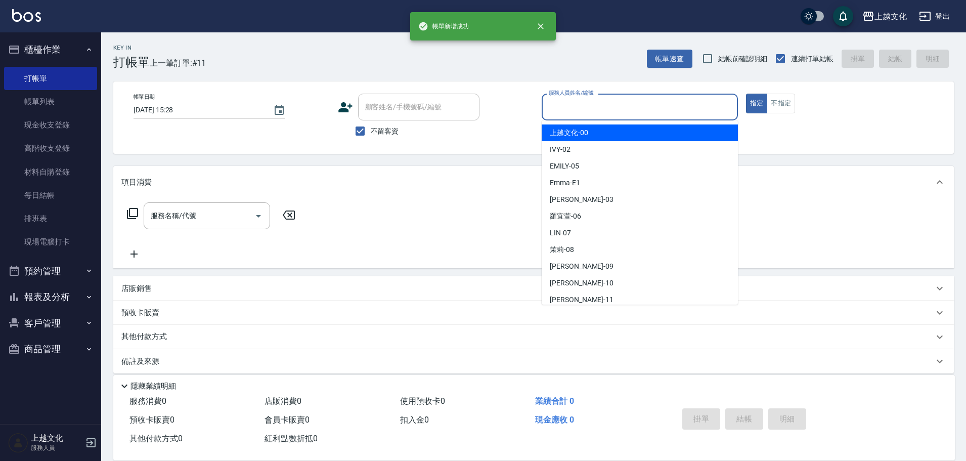
click at [573, 112] on input "服務人員姓名/編號" at bounding box center [639, 107] width 187 height 18
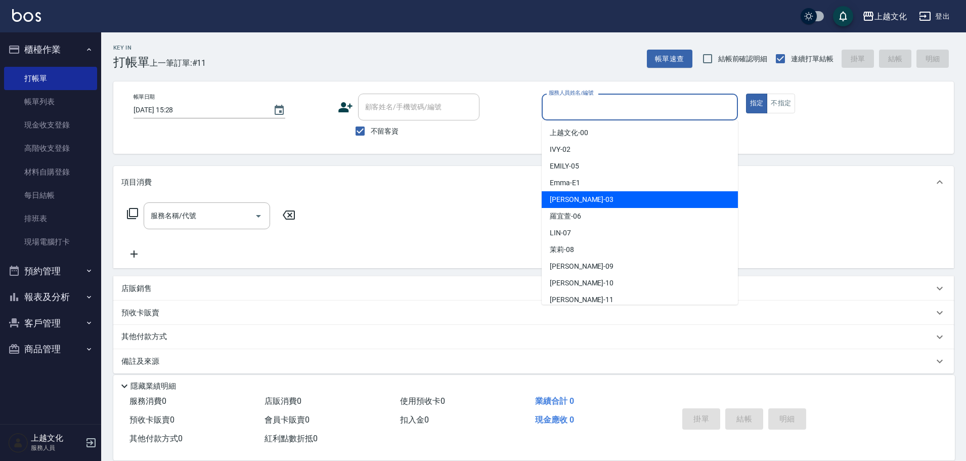
click at [581, 199] on div "kelly -03" at bounding box center [640, 199] width 196 height 17
type input "kelly-03"
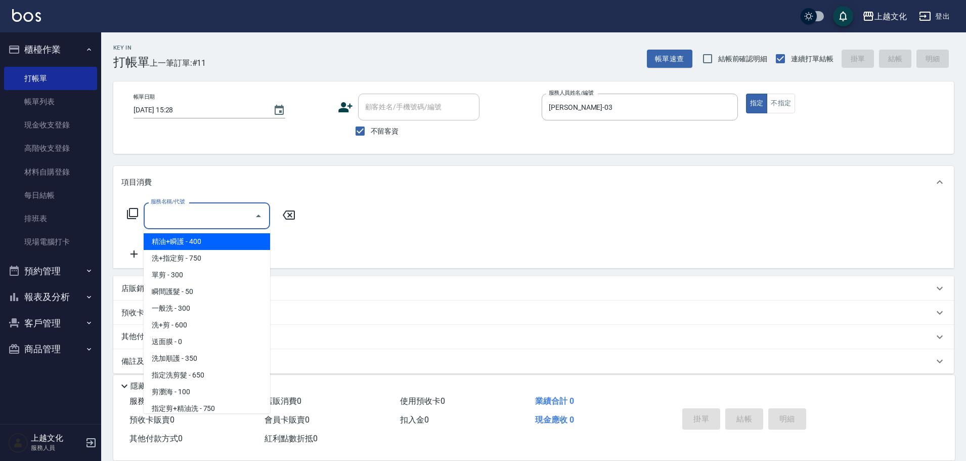
click at [216, 216] on input "服務名稱/代號" at bounding box center [199, 216] width 102 height 18
click at [188, 241] on span "精油+瞬護 - 400" at bounding box center [207, 241] width 126 height 17
type input "精油+瞬護(101)"
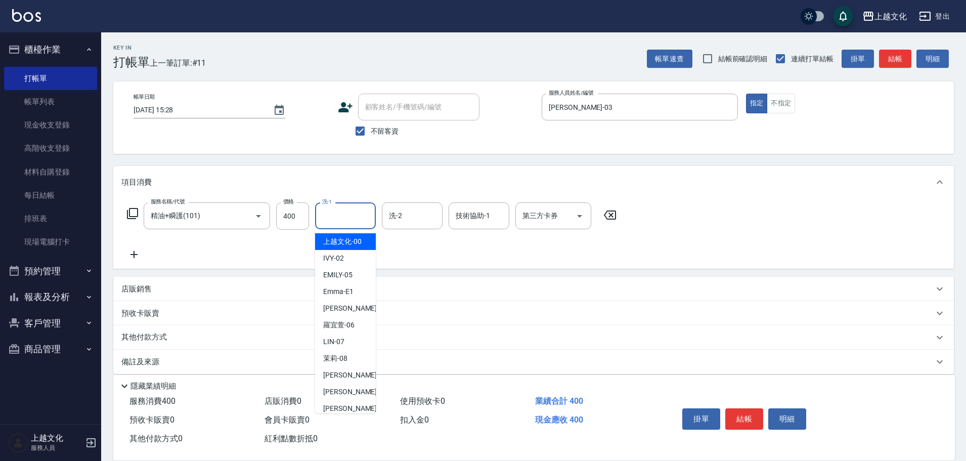
click at [339, 222] on input "洗-1" at bounding box center [346, 216] width 52 height 18
drag, startPoint x: 345, startPoint y: 240, endPoint x: 440, endPoint y: 238, distance: 94.6
click at [346, 241] on span "上越文化 -00" at bounding box center [342, 241] width 38 height 11
type input "上越文化-00"
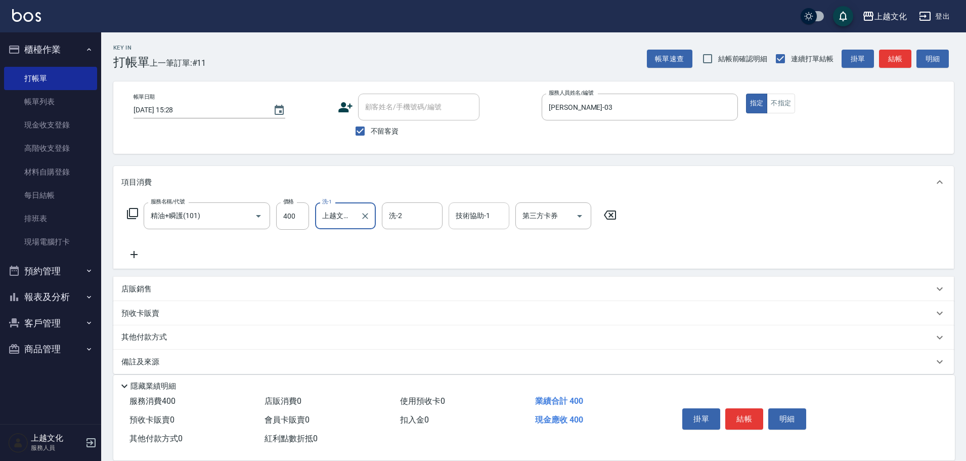
click at [477, 218] on input "技術協助-1" at bounding box center [479, 216] width 52 height 18
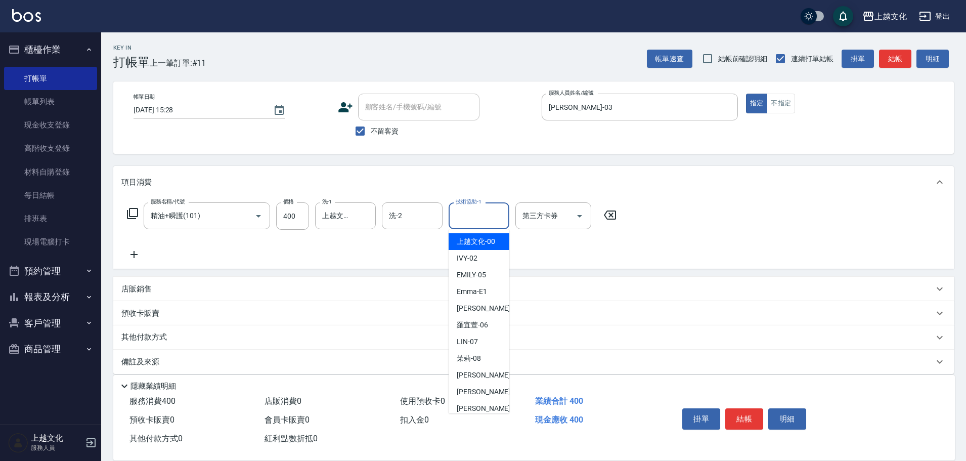
click at [478, 241] on span "上越文化 -00" at bounding box center [476, 241] width 38 height 11
type input "上越文化-00"
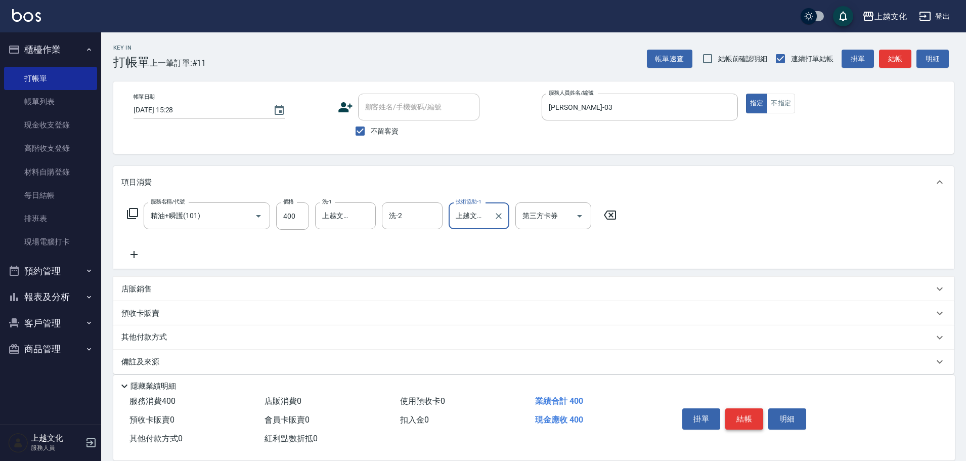
click at [737, 413] on button "結帳" at bounding box center [744, 418] width 38 height 21
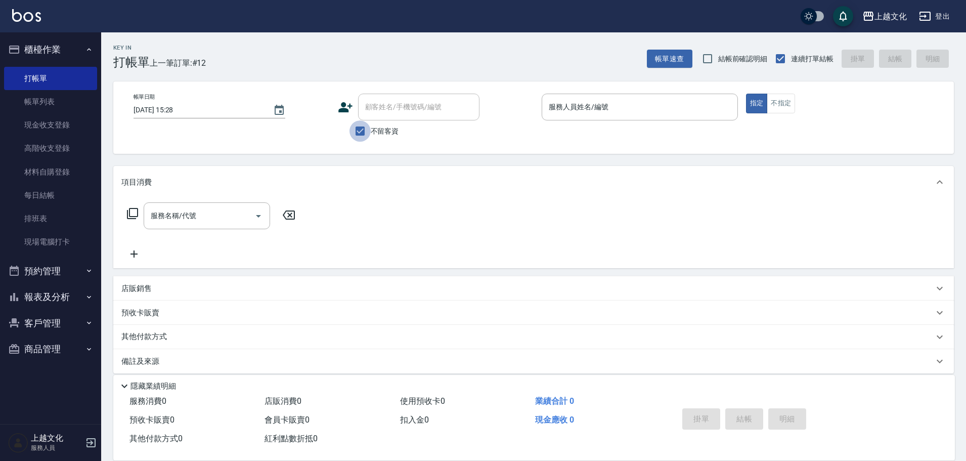
click at [359, 133] on input "不留客資" at bounding box center [359, 130] width 21 height 21
checkbox input "false"
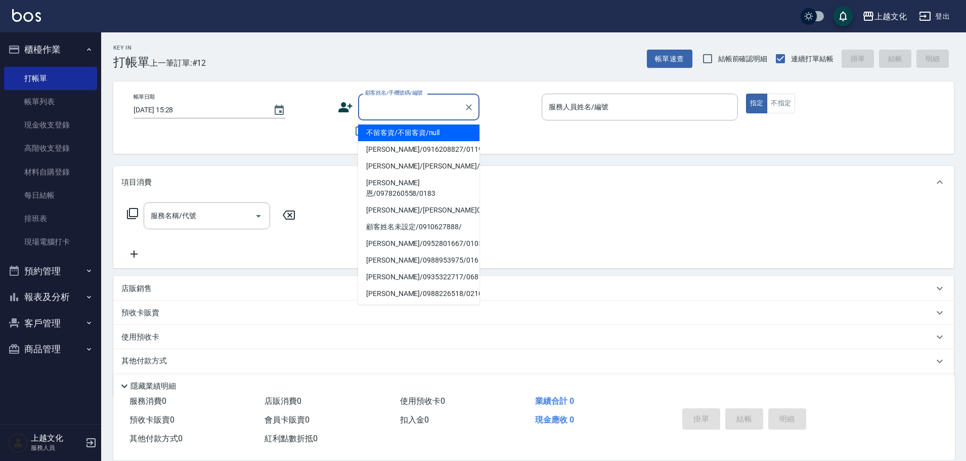
click at [368, 114] on input "顧客姓名/手機號碼/編號" at bounding box center [411, 107] width 97 height 18
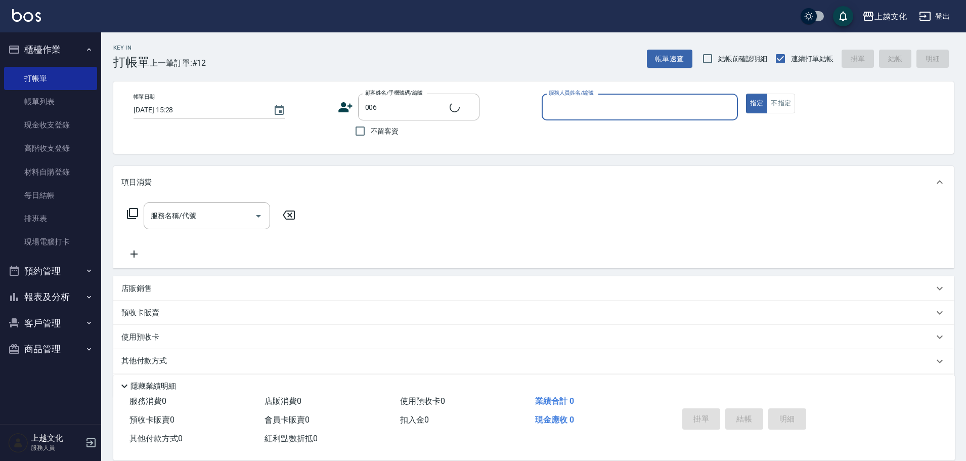
type input "李盈瑋/0988128075/006"
type input "茉莉-08"
click at [134, 210] on icon at bounding box center [132, 213] width 12 height 12
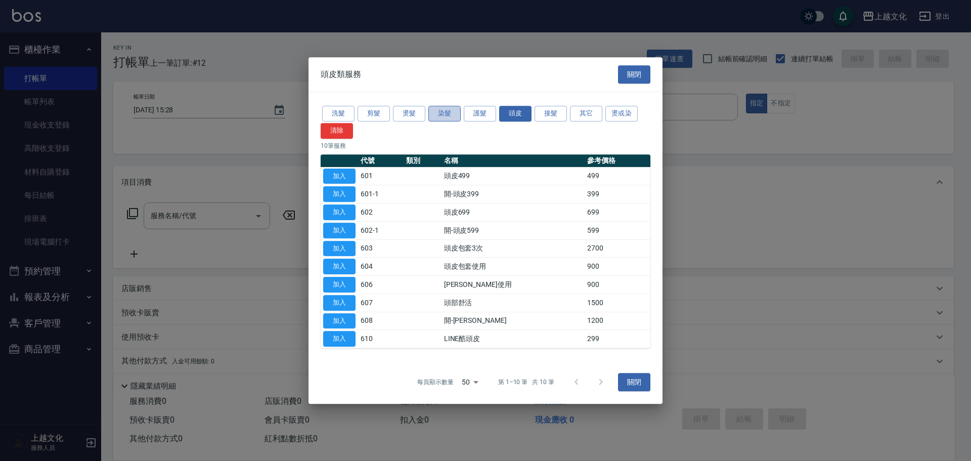
click at [446, 111] on button "染髮" at bounding box center [444, 114] width 32 height 16
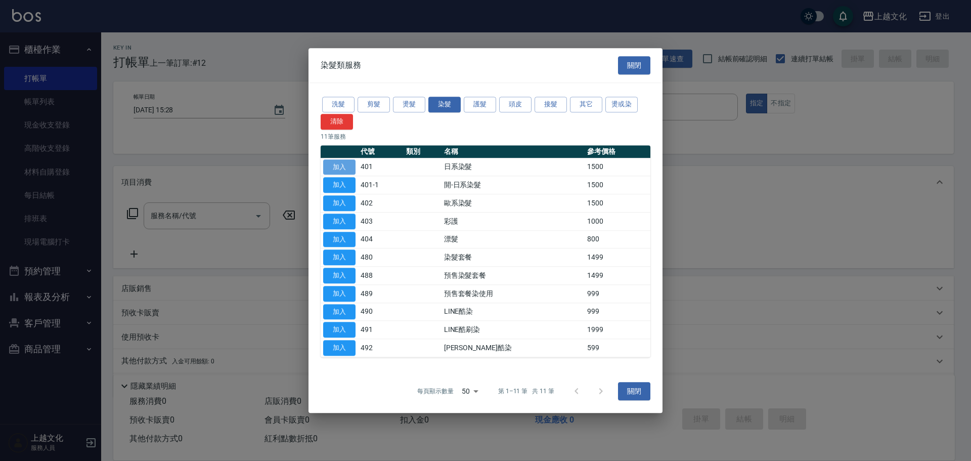
click at [340, 168] on button "加入" at bounding box center [339, 167] width 32 height 16
type input "日系染髮(401)"
